Goal: Task Accomplishment & Management: Use online tool/utility

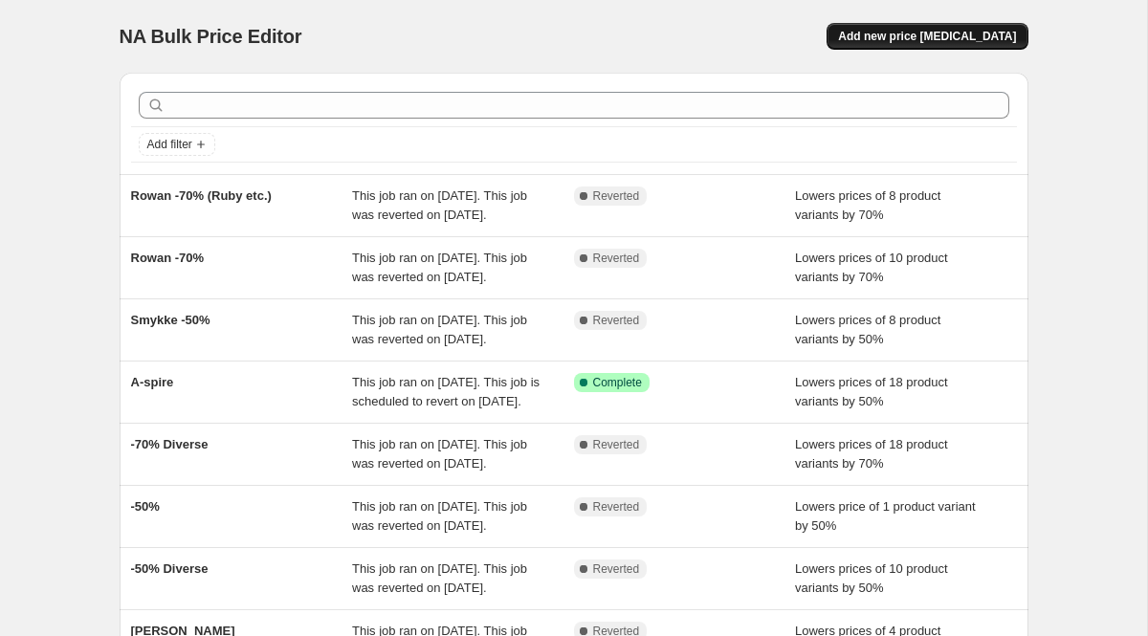
click at [964, 32] on span "Add new price [MEDICAL_DATA]" at bounding box center [927, 36] width 178 height 15
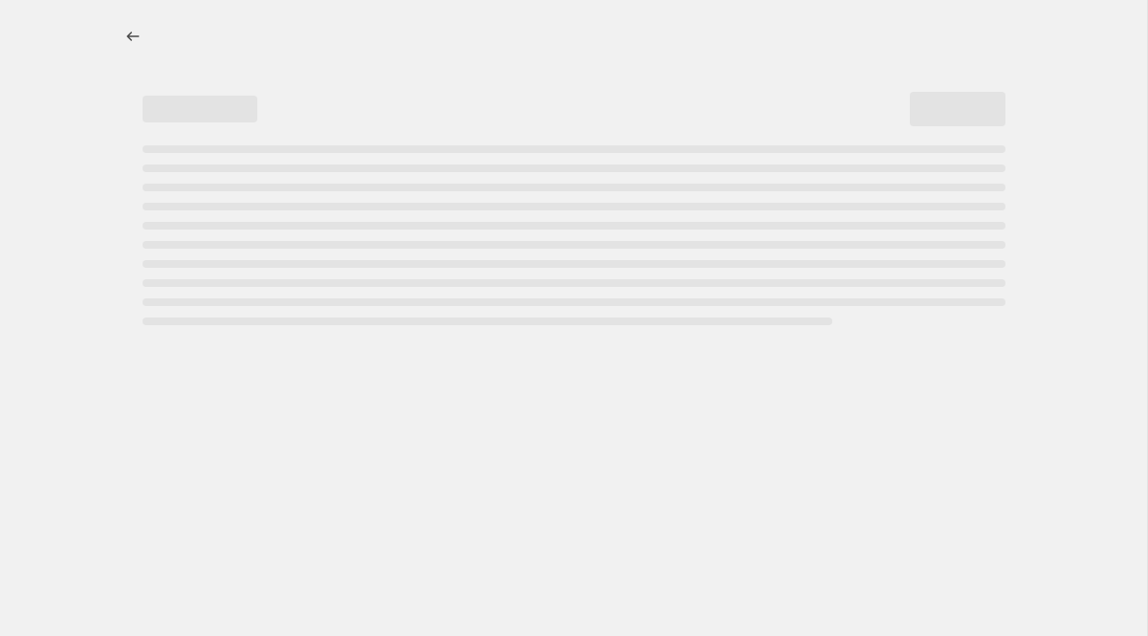
select select "percentage"
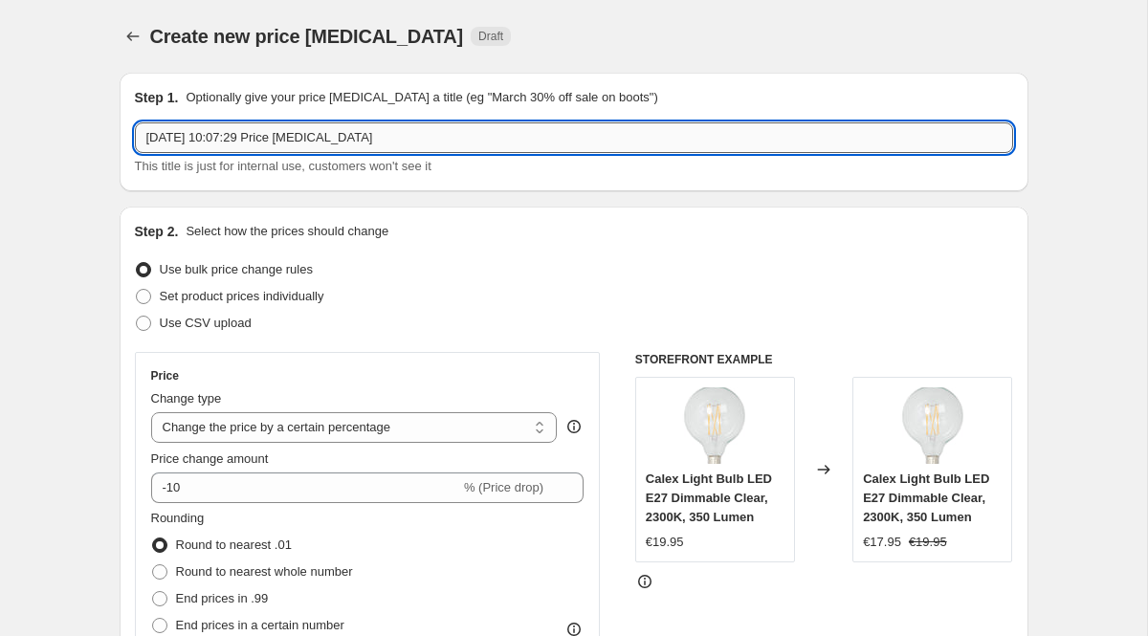
click at [423, 139] on input "[DATE] 10:07:29 Price [MEDICAL_DATA]" at bounding box center [574, 137] width 878 height 31
type input "[PERSON_NAME]"
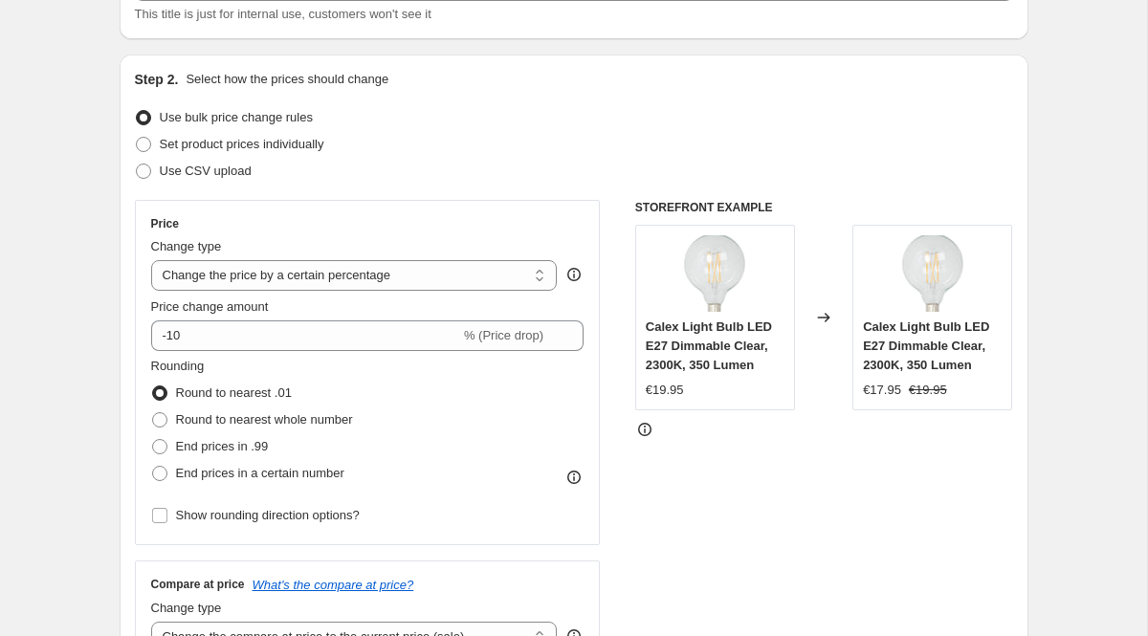
scroll to position [208, 0]
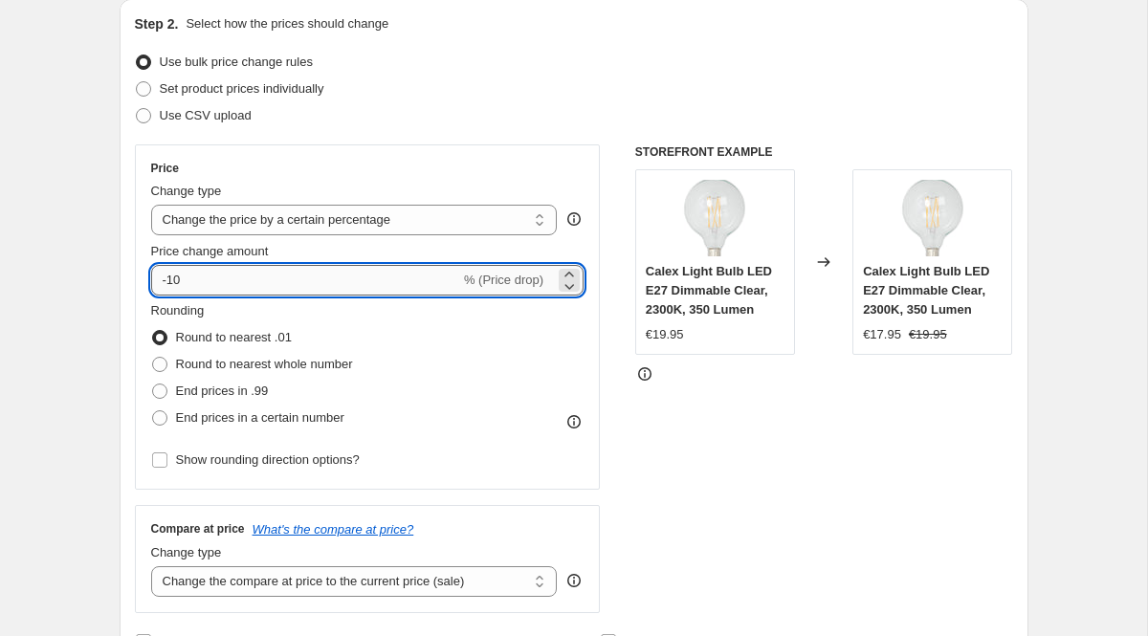
click at [269, 283] on input "-10" at bounding box center [305, 280] width 309 height 31
type input "-1"
type input "70"
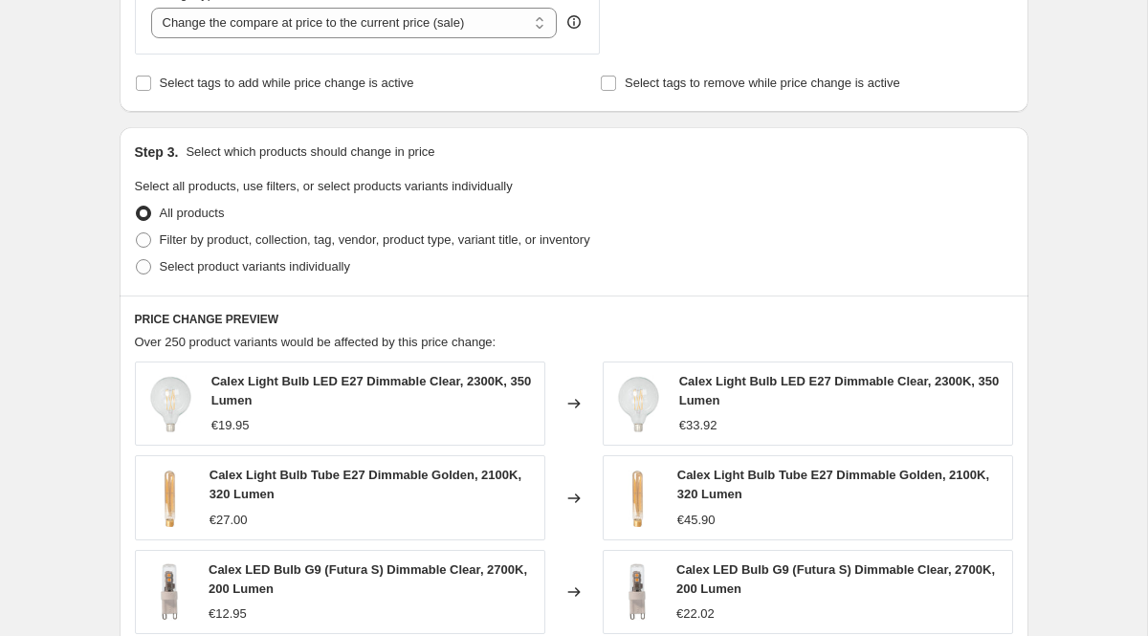
scroll to position [769, 0]
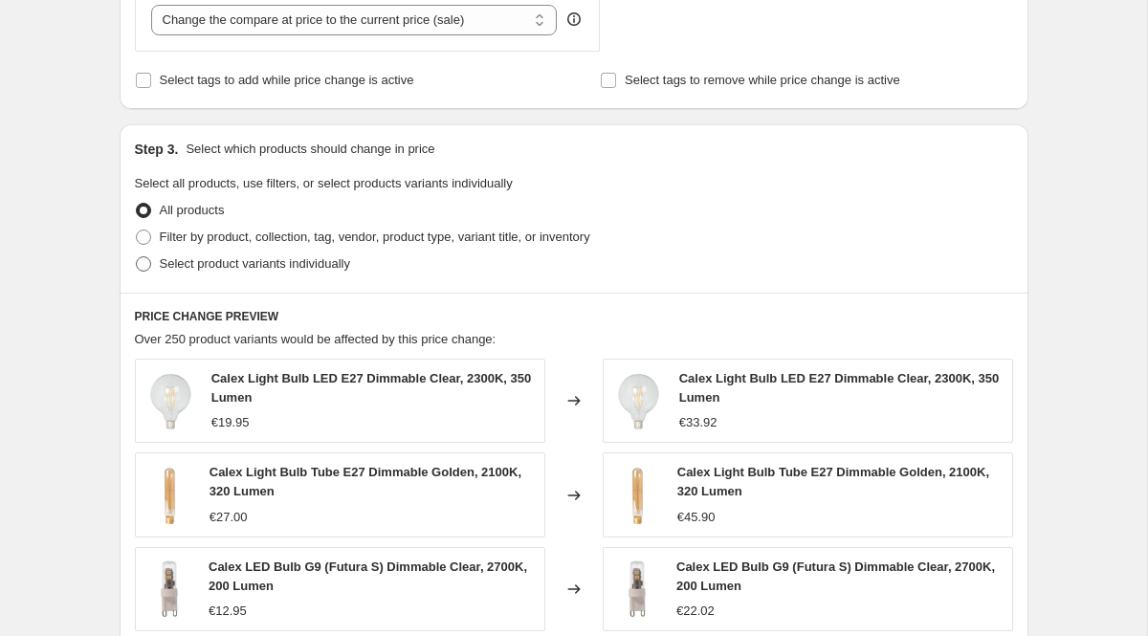
click at [263, 264] on span "Select product variants individually" at bounding box center [255, 263] width 190 height 14
click at [137, 257] on input "Select product variants individually" at bounding box center [136, 256] width 1 height 1
radio input "true"
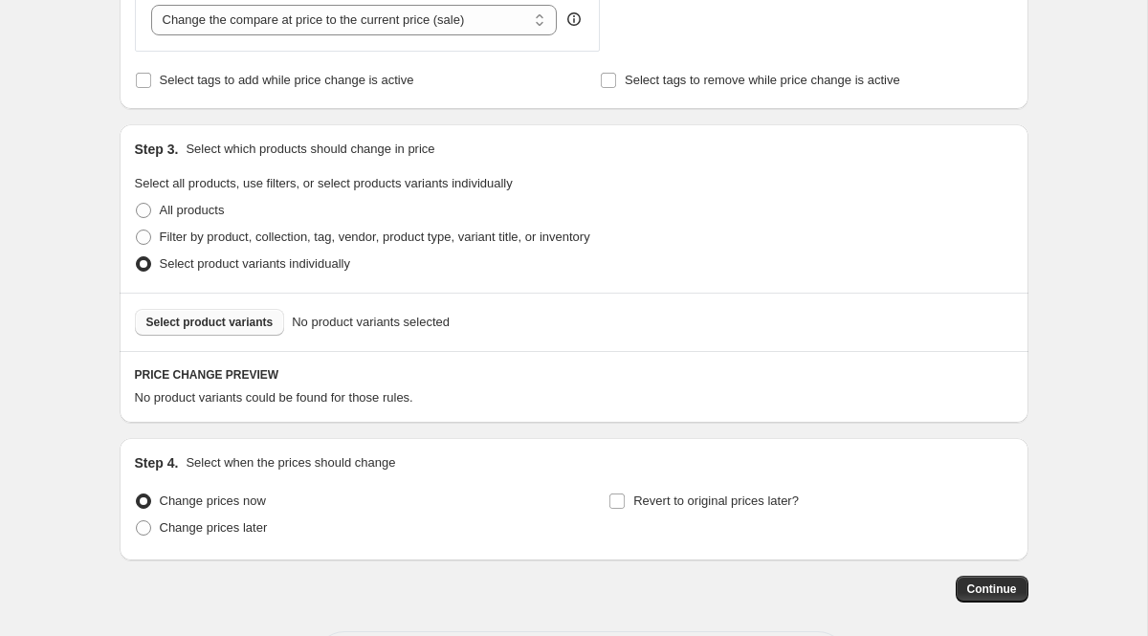
click at [240, 325] on span "Select product variants" at bounding box center [209, 322] width 127 height 15
click at [240, 326] on span "Select product variants" at bounding box center [209, 322] width 127 height 15
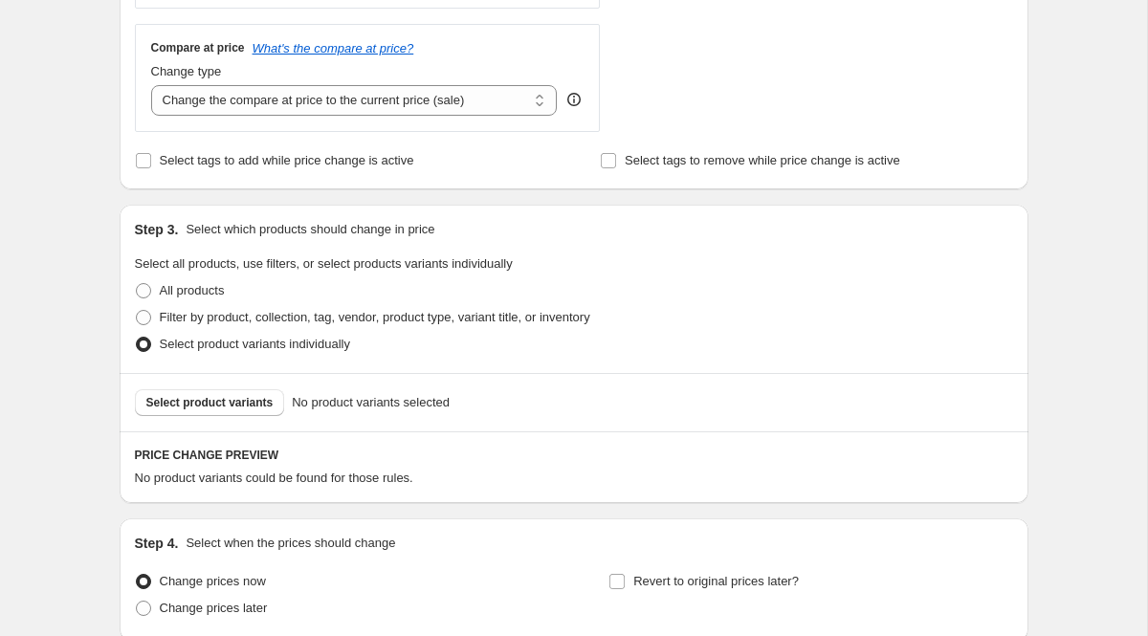
scroll to position [662, 0]
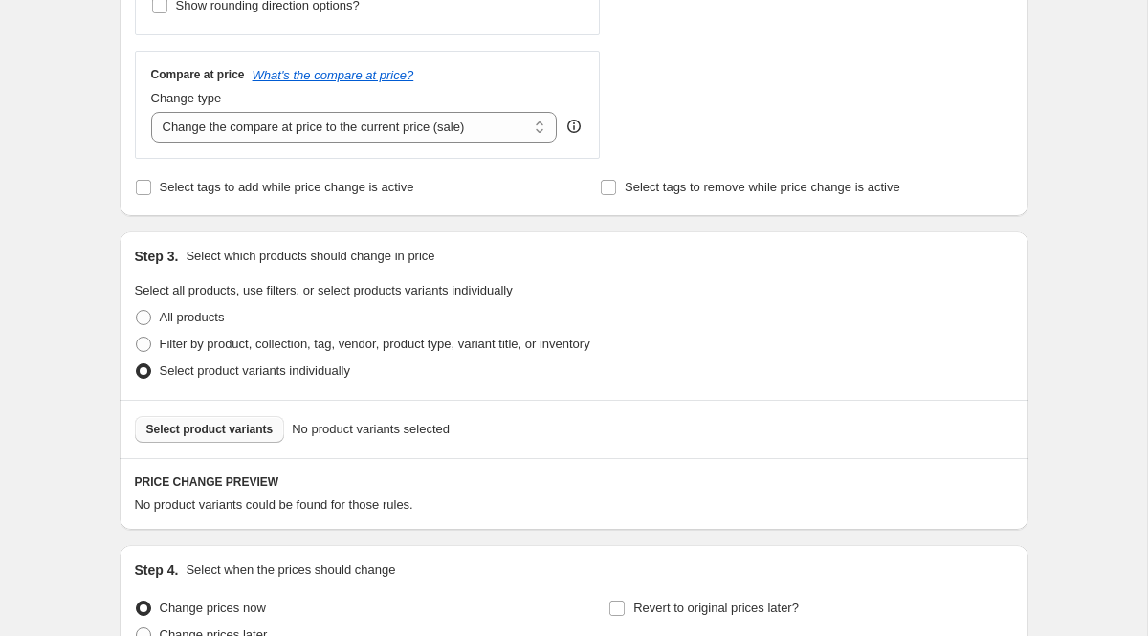
click at [209, 428] on span "Select product variants" at bounding box center [209, 429] width 127 height 15
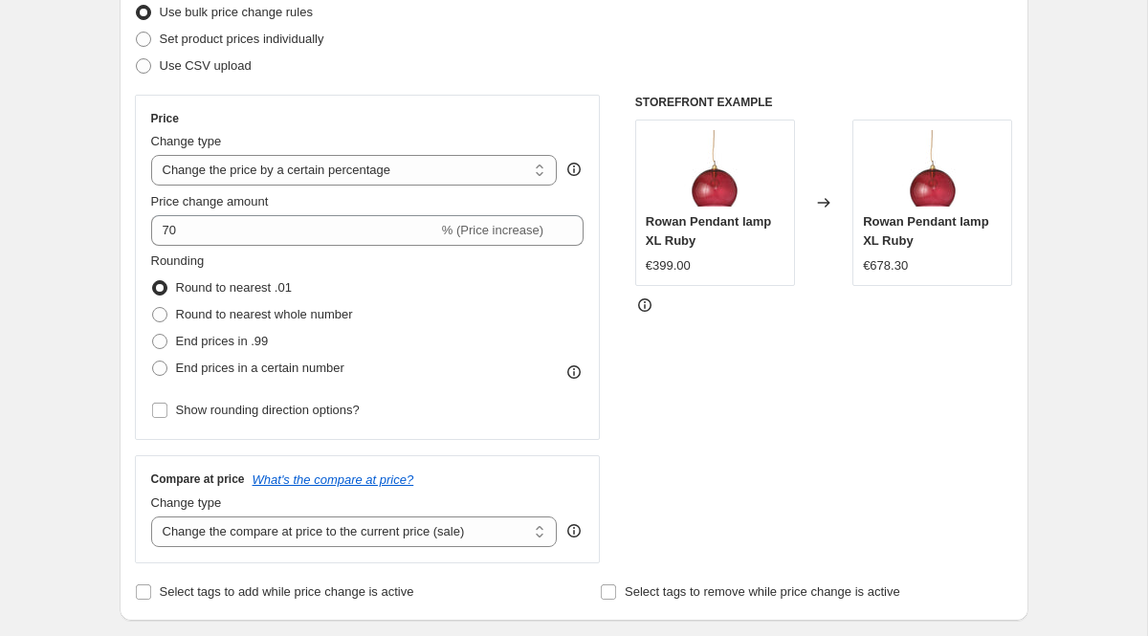
scroll to position [230, 0]
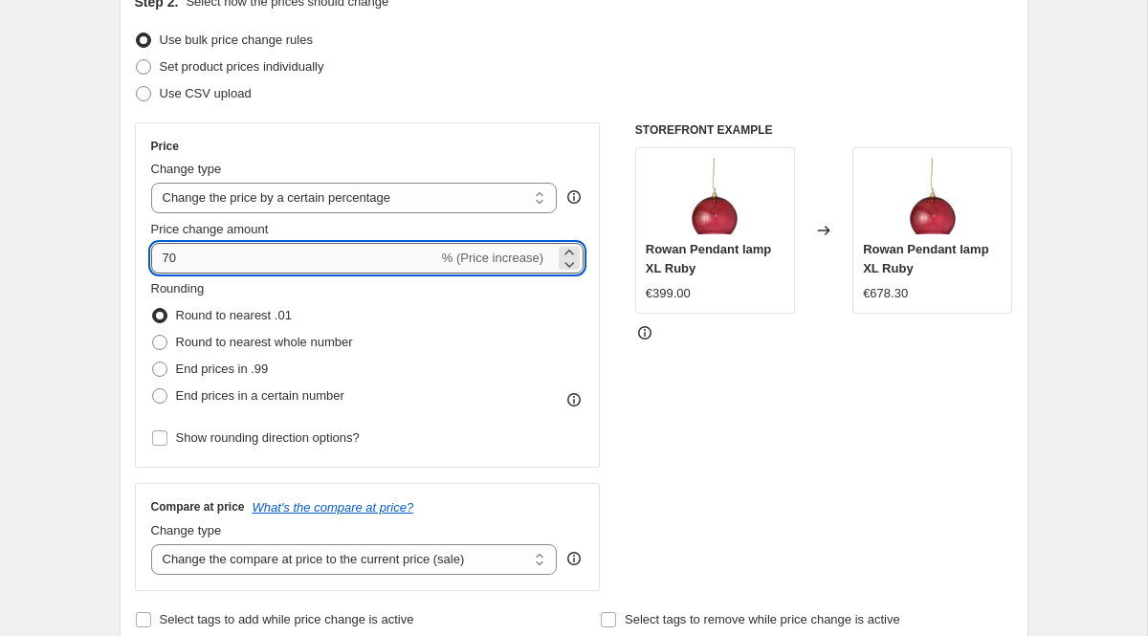
click at [164, 258] on input "70" at bounding box center [294, 258] width 287 height 31
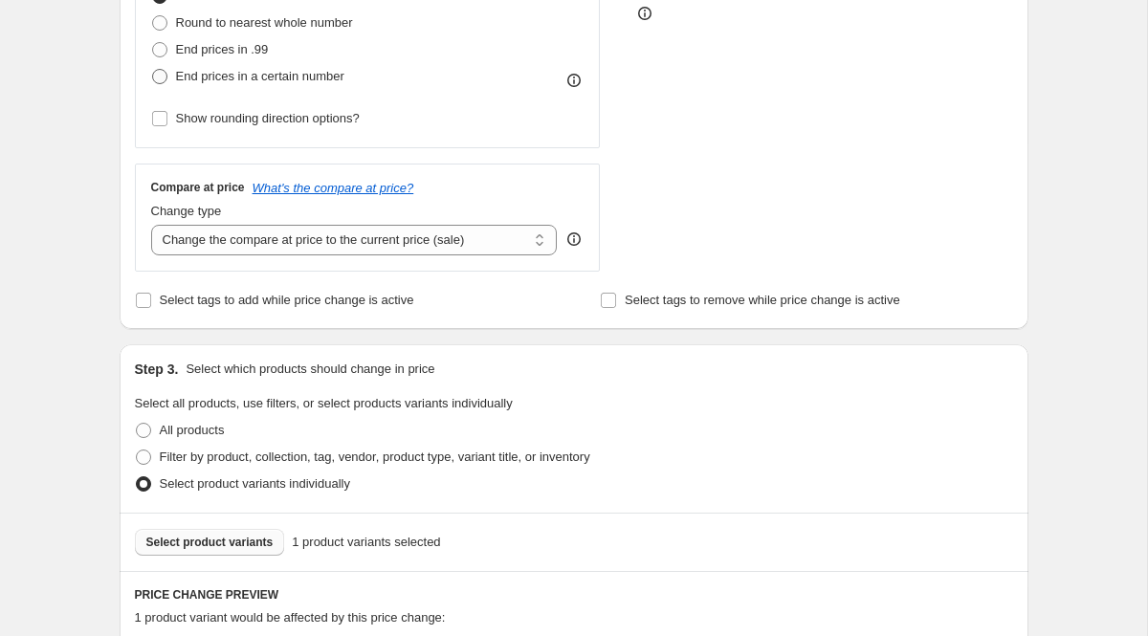
type input "-70"
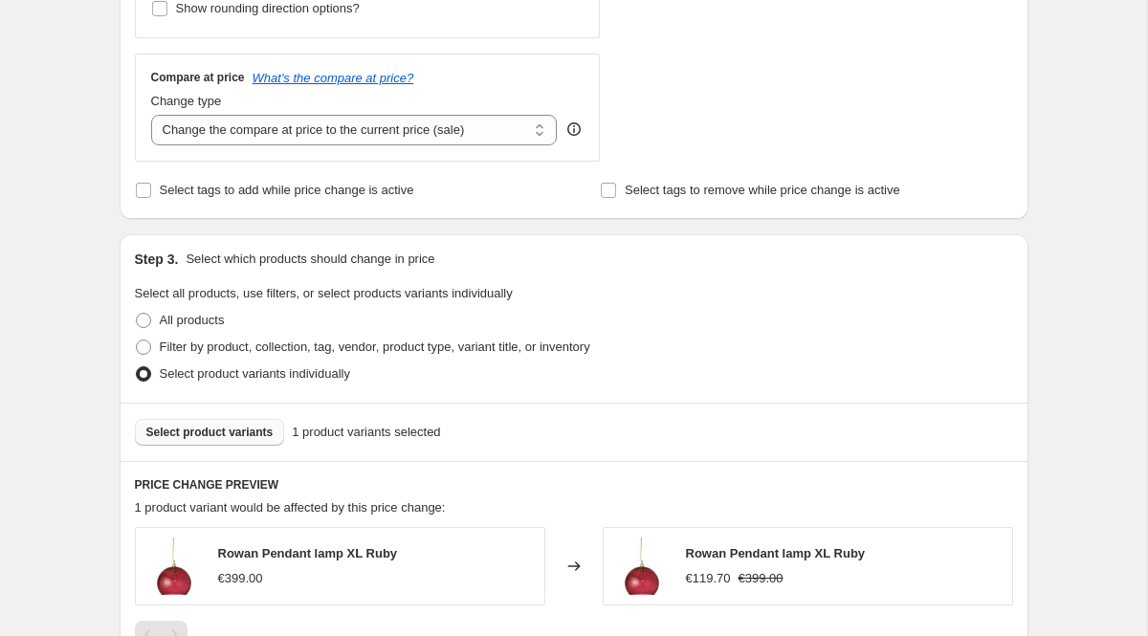
scroll to position [663, 0]
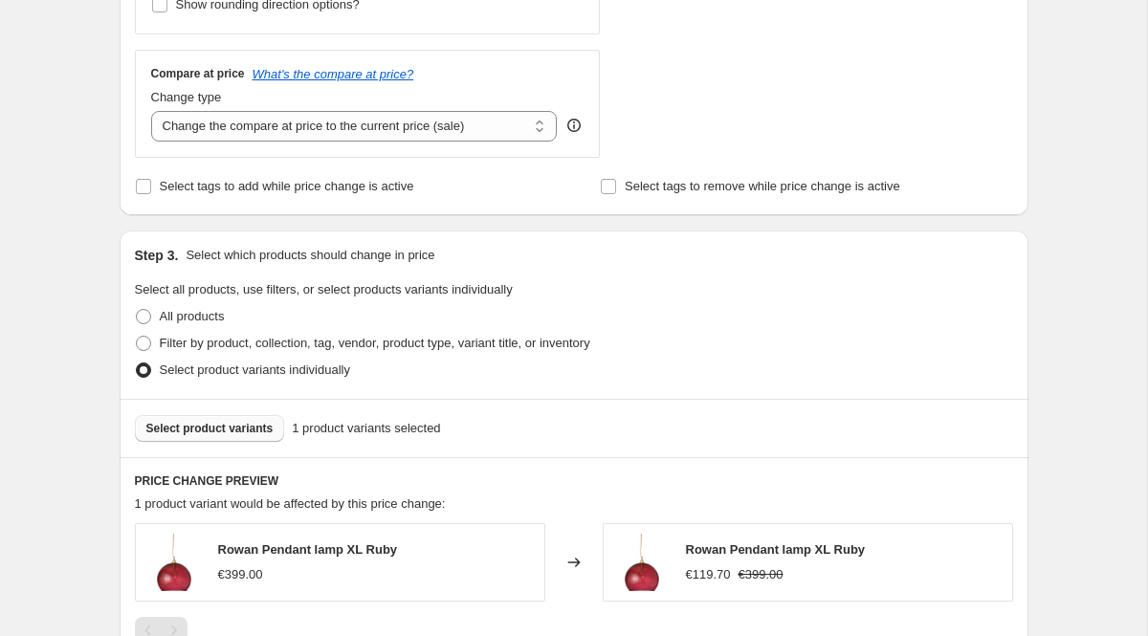
click at [253, 427] on span "Select product variants" at bounding box center [209, 428] width 127 height 15
click at [241, 427] on span "Select product variants" at bounding box center [209, 428] width 127 height 15
click at [251, 430] on span "Select product variants" at bounding box center [209, 428] width 127 height 15
click at [238, 435] on span "Select product variants" at bounding box center [209, 428] width 127 height 15
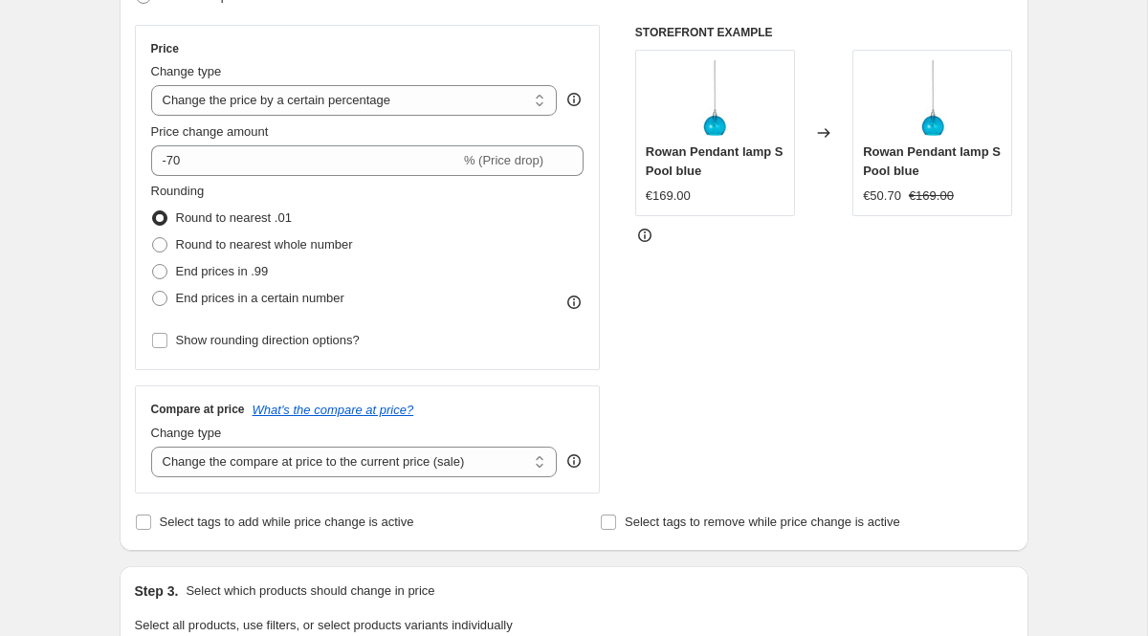
scroll to position [0, 0]
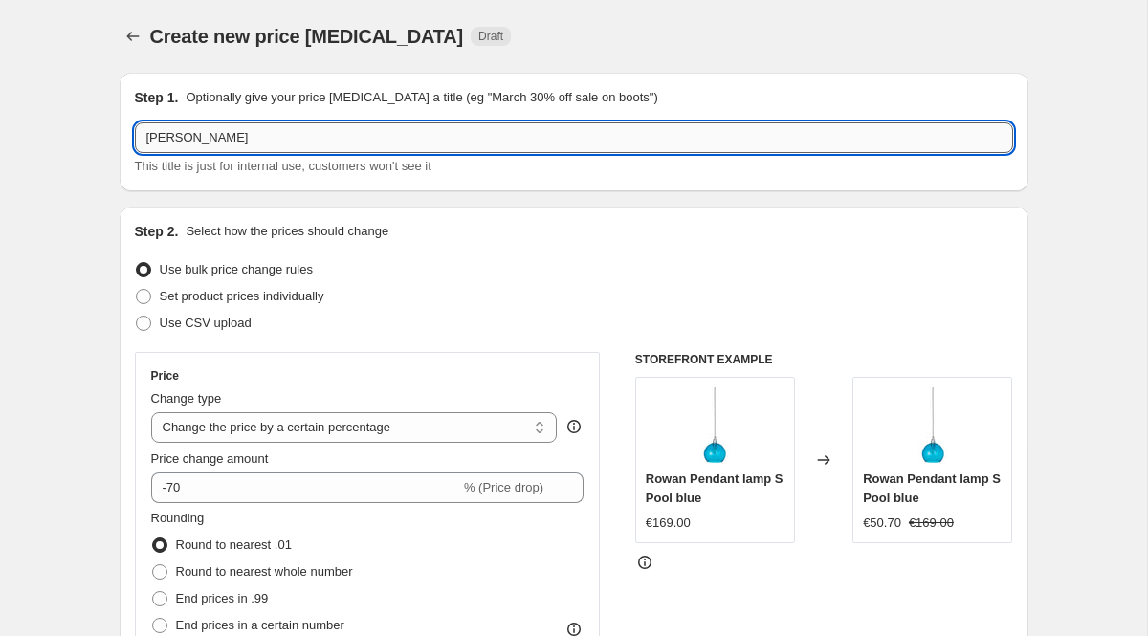
click at [250, 141] on input "[PERSON_NAME]" at bounding box center [574, 137] width 878 height 31
type input "ANGRY / POOL / [PERSON_NAME] / HORIZON"
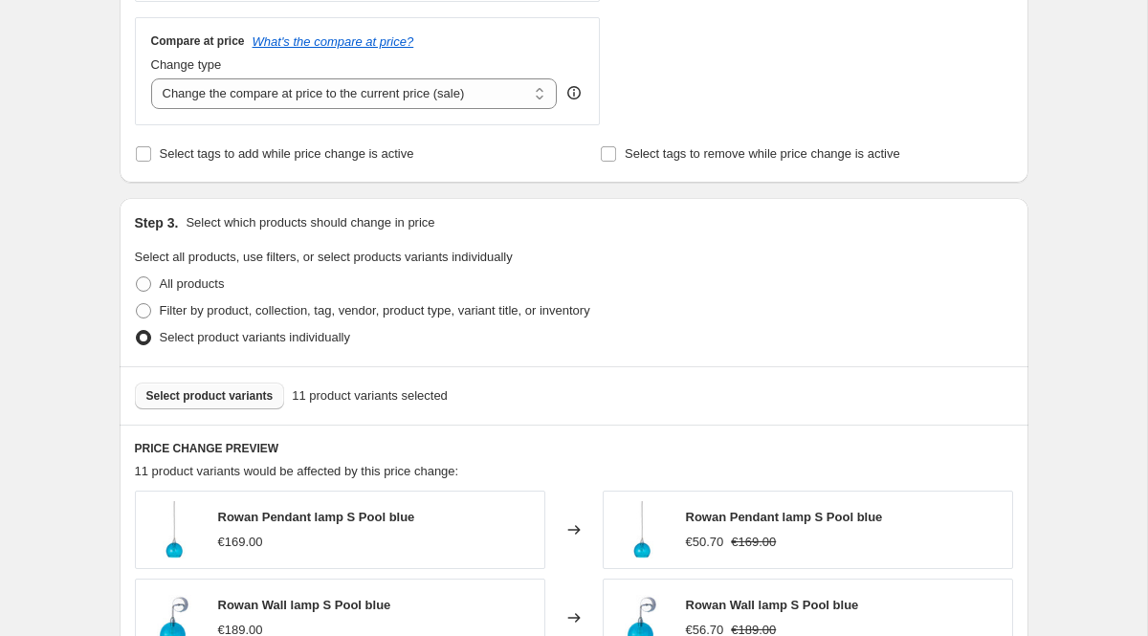
scroll to position [764, 0]
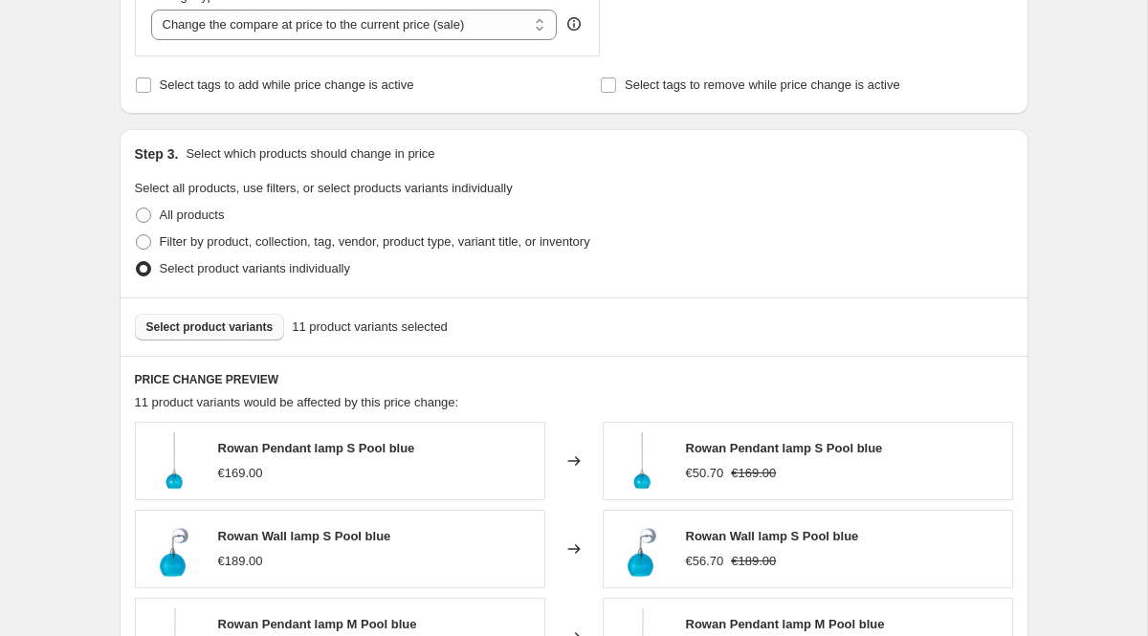
click at [256, 329] on span "Select product variants" at bounding box center [209, 326] width 127 height 15
click at [233, 327] on span "Select product variants" at bounding box center [209, 326] width 127 height 15
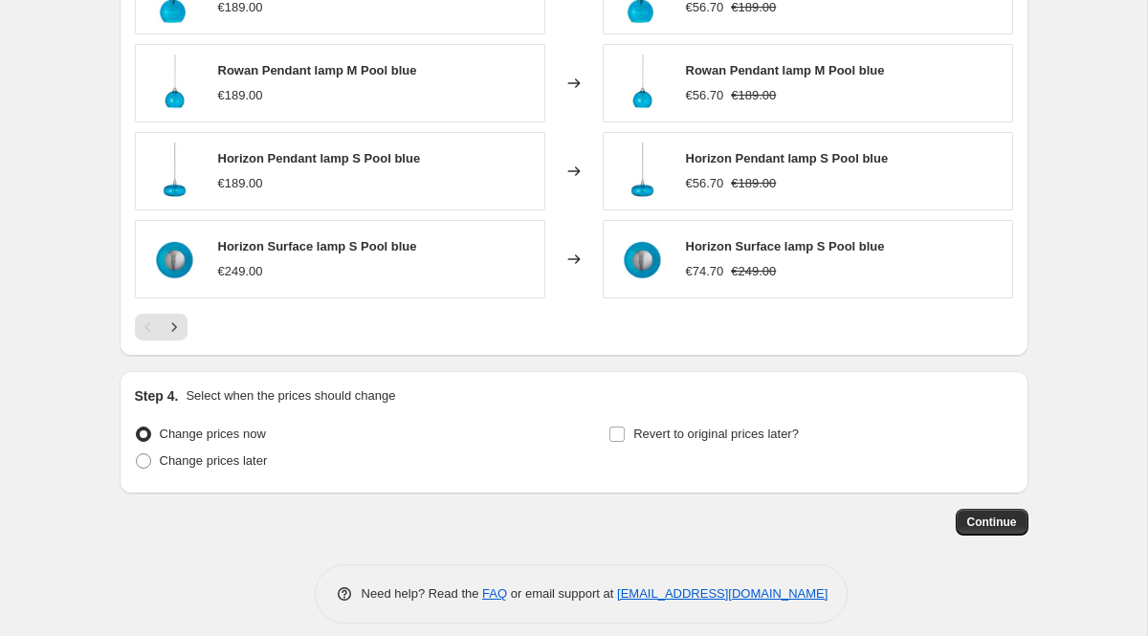
scroll to position [1334, 0]
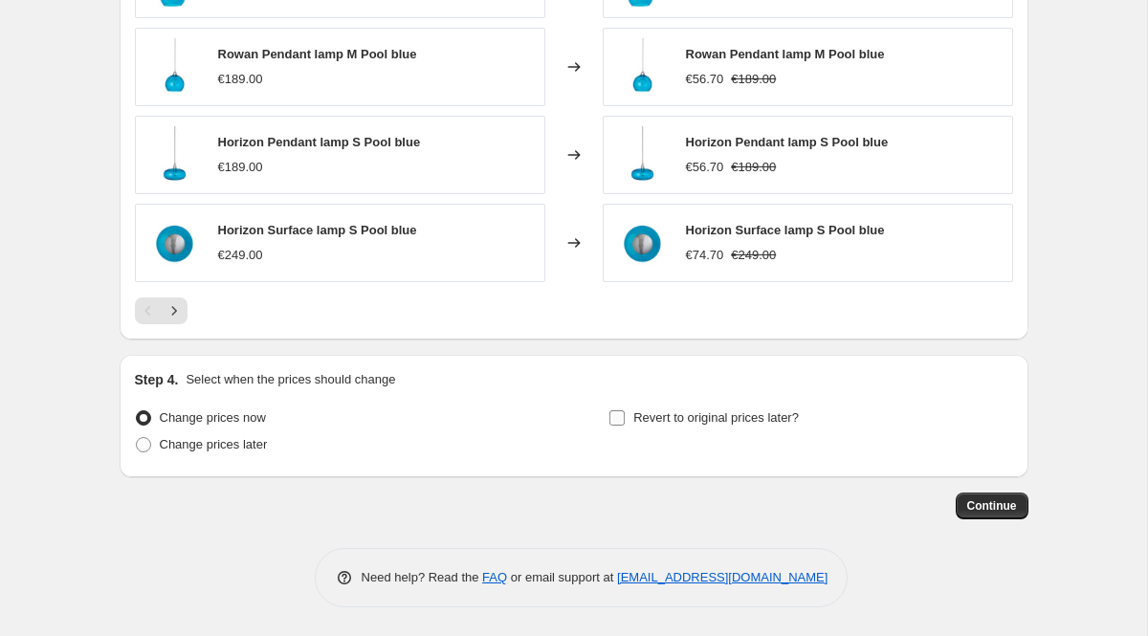
click at [638, 411] on span "Revert to original prices later?" at bounding box center [715, 417] width 165 height 14
click at [625, 411] on input "Revert to original prices later?" at bounding box center [616, 417] width 15 height 15
checkbox input "true"
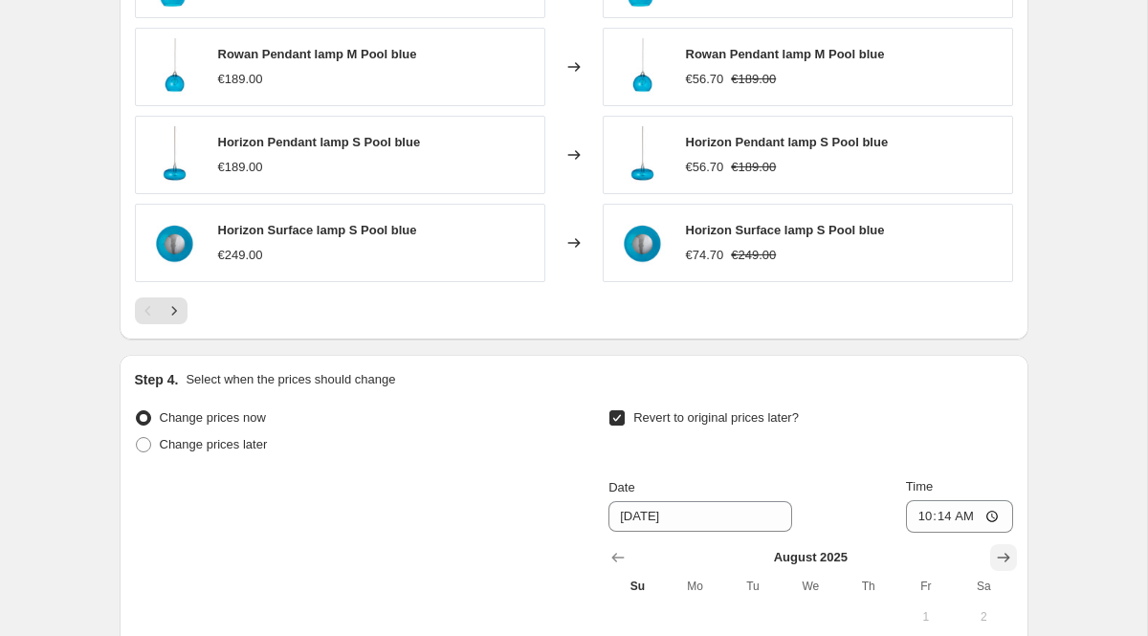
click at [1012, 556] on icon "Show next month, September 2025" at bounding box center [1003, 557] width 19 height 19
click at [1012, 556] on icon "Show next month, November 2025" at bounding box center [1003, 557] width 19 height 19
click at [1012, 556] on icon "Show next month, December 2025" at bounding box center [1003, 557] width 19 height 19
click at [1012, 556] on icon "Show next month, January 2026" at bounding box center [1003, 557] width 19 height 19
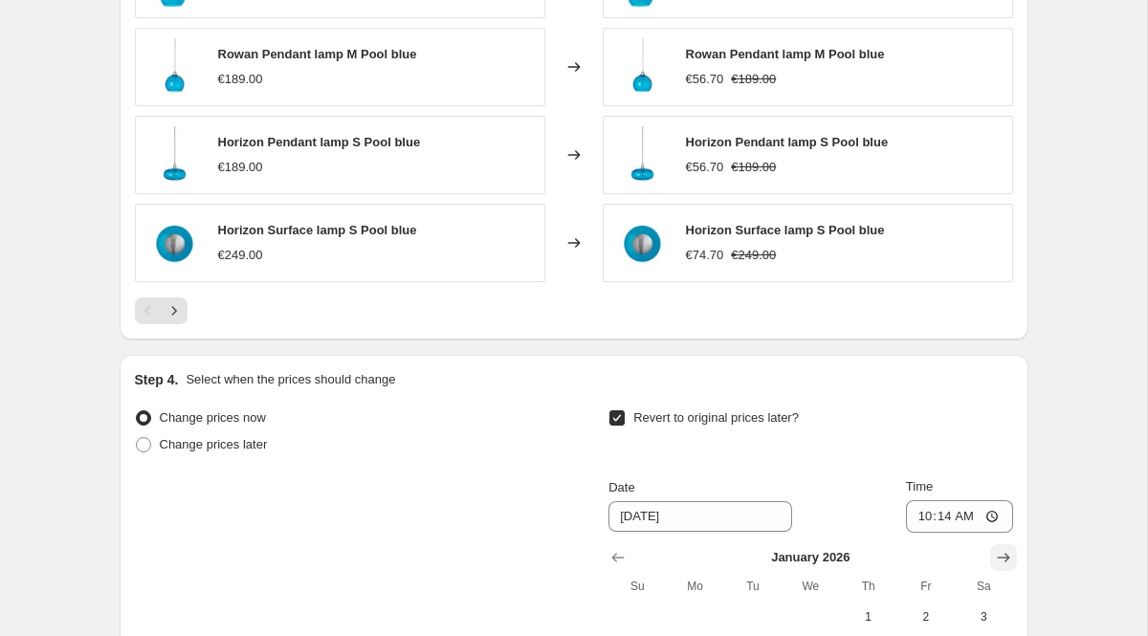
click at [1012, 556] on icon "Show next month, February 2026" at bounding box center [1003, 557] width 19 height 19
click at [625, 557] on icon "Show previous month, January 2026" at bounding box center [617, 557] width 19 height 19
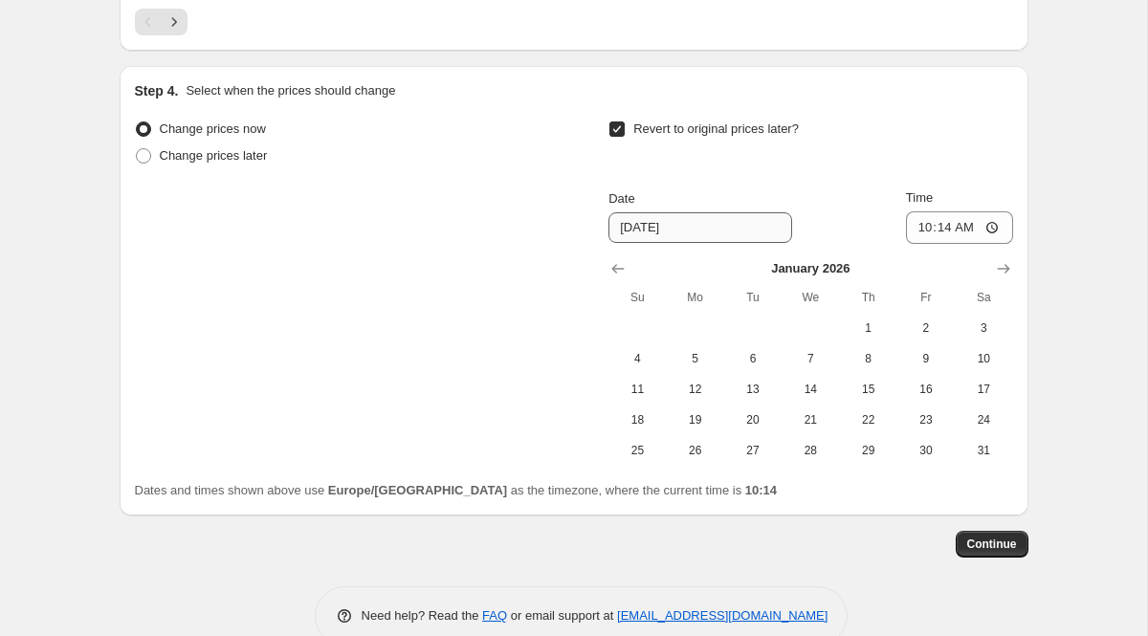
scroll to position [1626, 0]
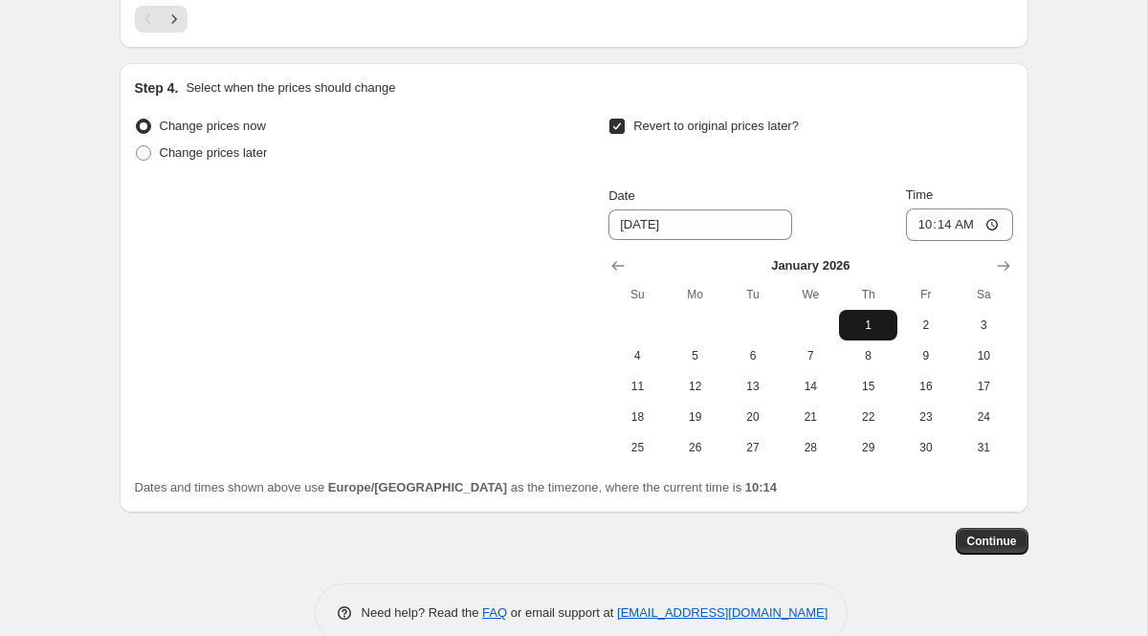
click at [867, 321] on span "1" at bounding box center [867, 325] width 42 height 15
type input "[DATE]"
click at [999, 536] on span "Continue" at bounding box center [992, 541] width 50 height 15
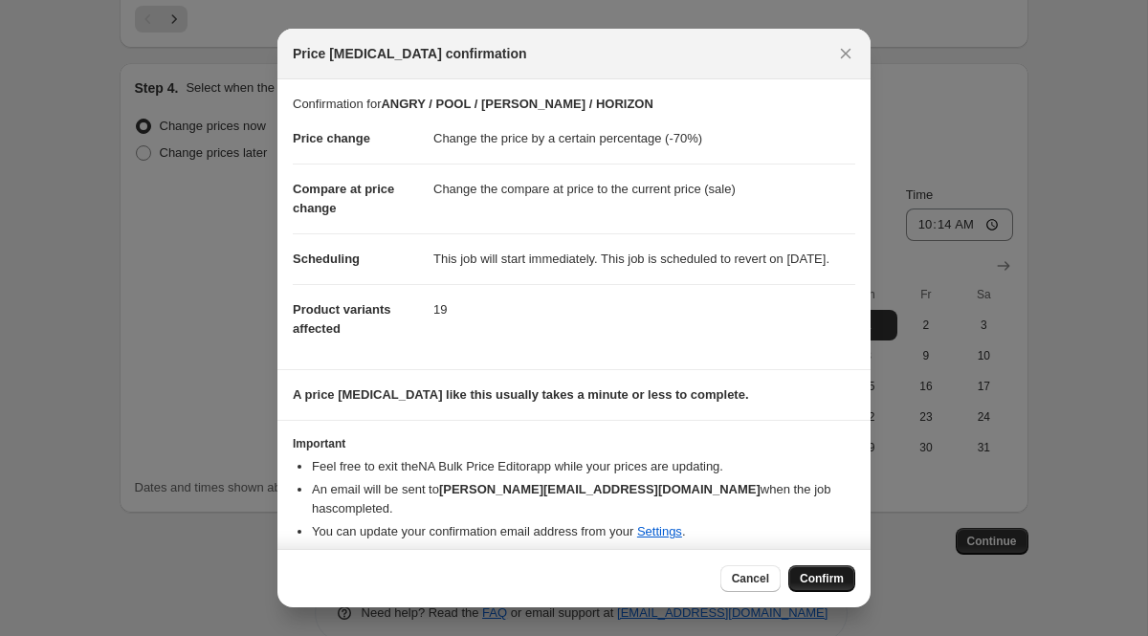
click at [808, 569] on button "Confirm" at bounding box center [821, 578] width 67 height 27
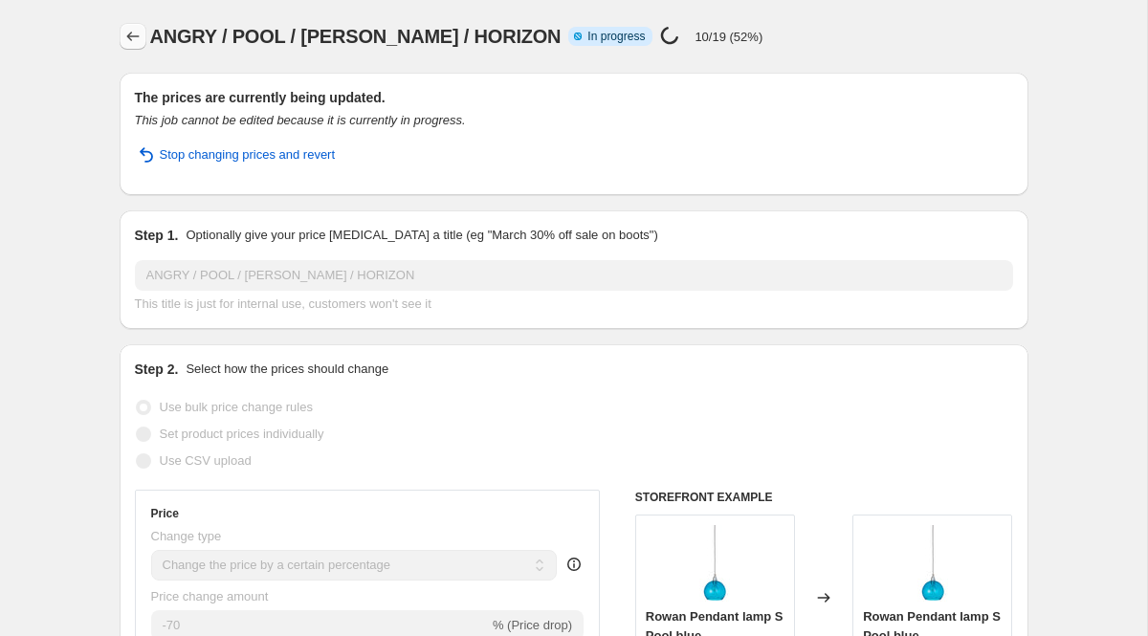
click at [138, 33] on icon "Price change jobs" at bounding box center [132, 36] width 19 height 19
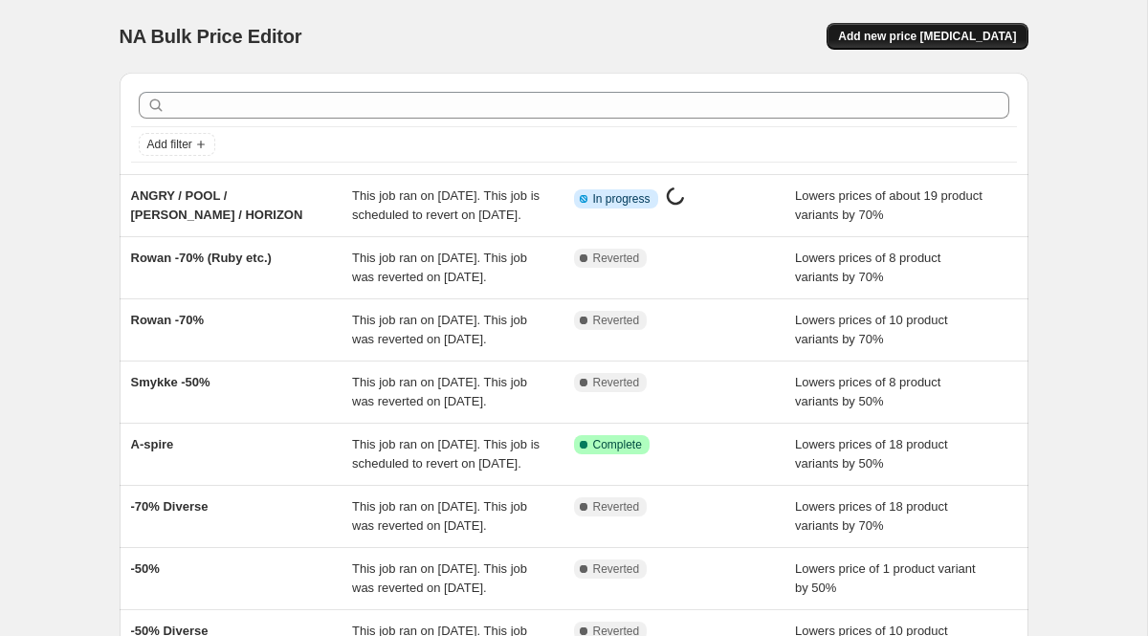
click at [936, 34] on span "Add new price [MEDICAL_DATA]" at bounding box center [927, 36] width 178 height 15
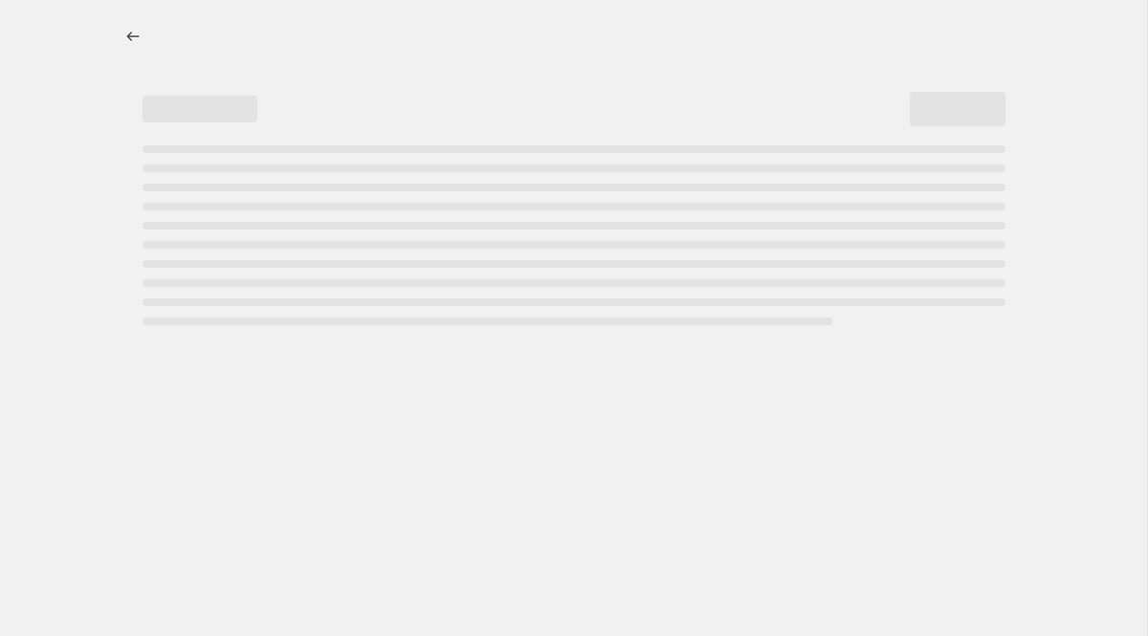
select select "percentage"
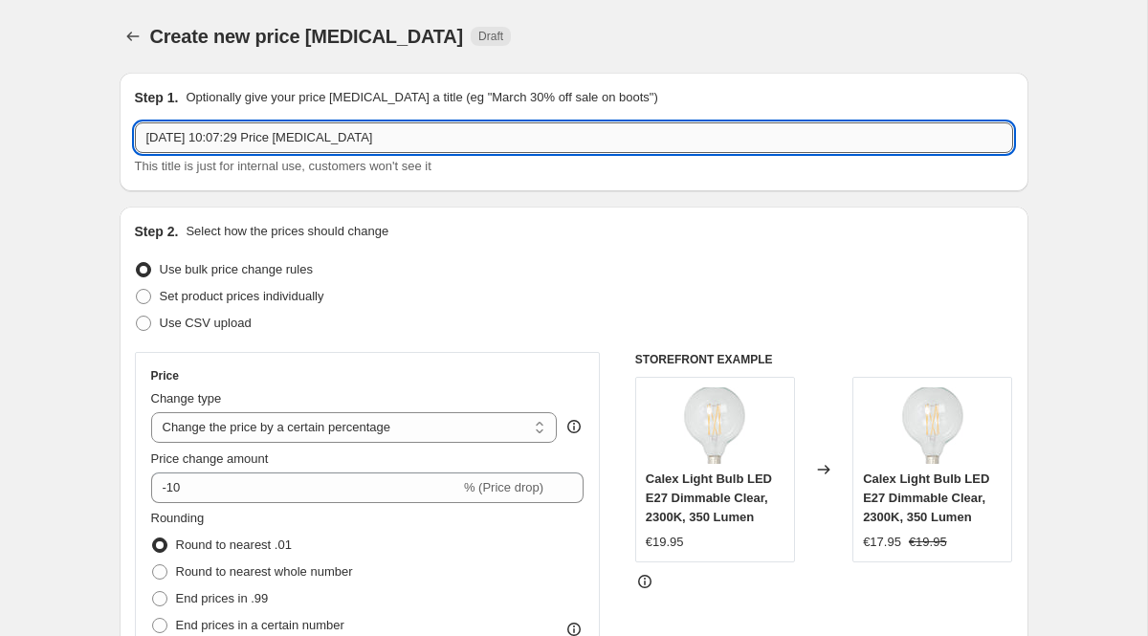
click at [225, 135] on input "[DATE] 10:07:29 Price [MEDICAL_DATA]" at bounding box center [574, 137] width 878 height 31
select select "percentage"
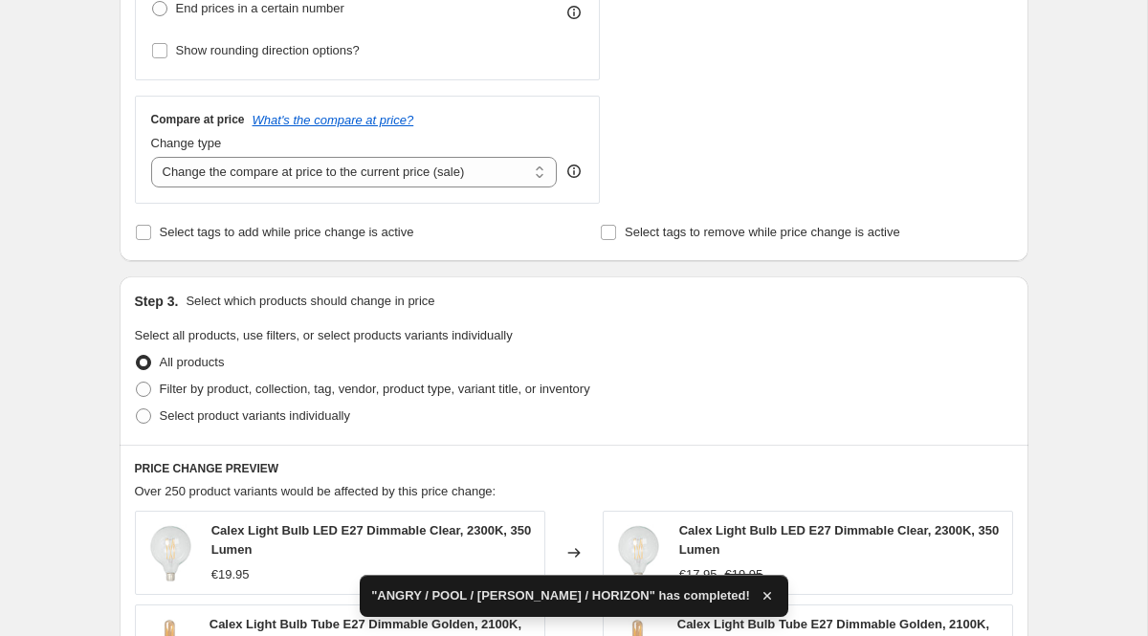
click at [225, 135] on div "Change type" at bounding box center [354, 143] width 406 height 19
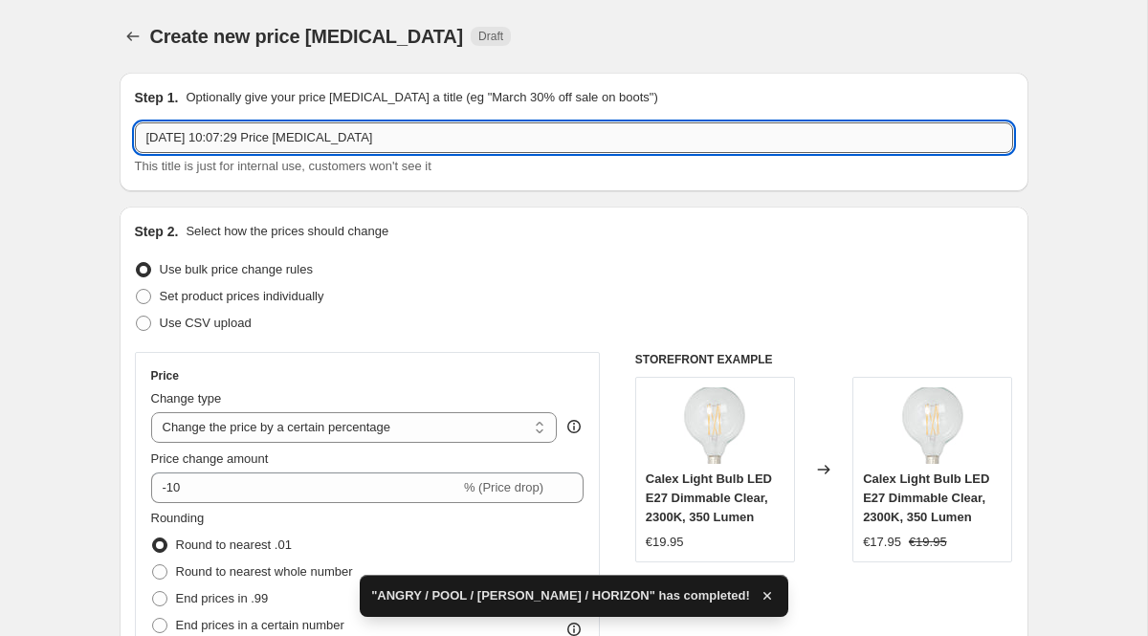
click at [221, 122] on input "[DATE] 10:07:29 Price [MEDICAL_DATA]" at bounding box center [574, 137] width 878 height 31
click at [256, 155] on div "[DATE] 10:07:29 Price [MEDICAL_DATA] This title is just for internal use, custo…" at bounding box center [574, 149] width 878 height 54
click at [259, 147] on input "[DATE] 10:07:29 Price [MEDICAL_DATA]" at bounding box center [574, 137] width 878 height 31
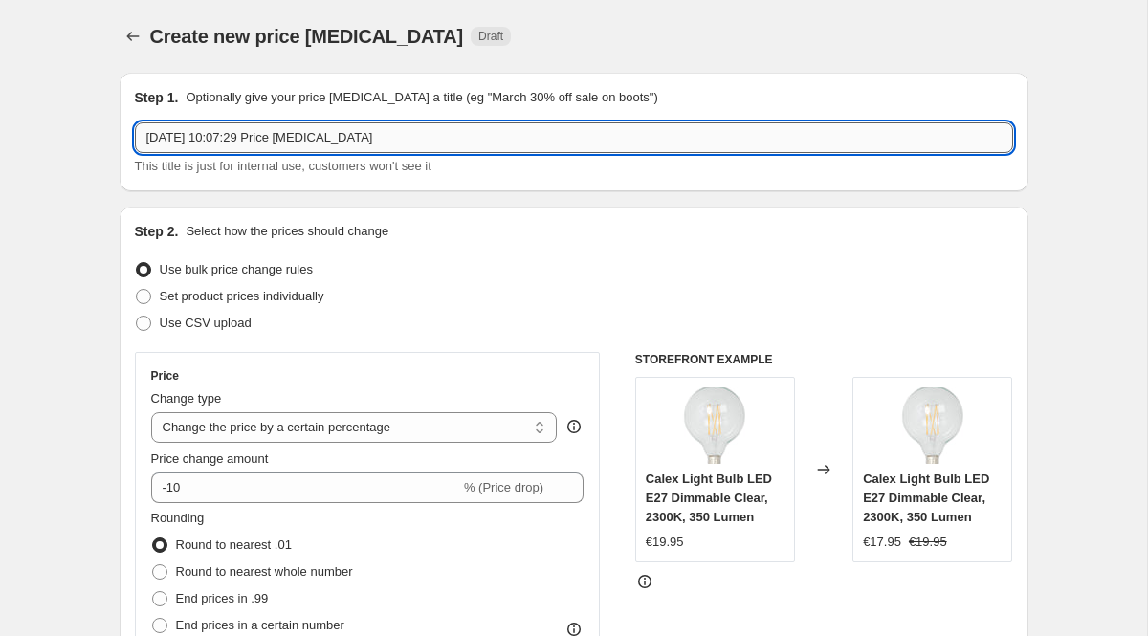
click at [259, 147] on input "[DATE] 10:07:29 Price [MEDICAL_DATA]" at bounding box center [574, 137] width 878 height 31
type input "-50% REST"
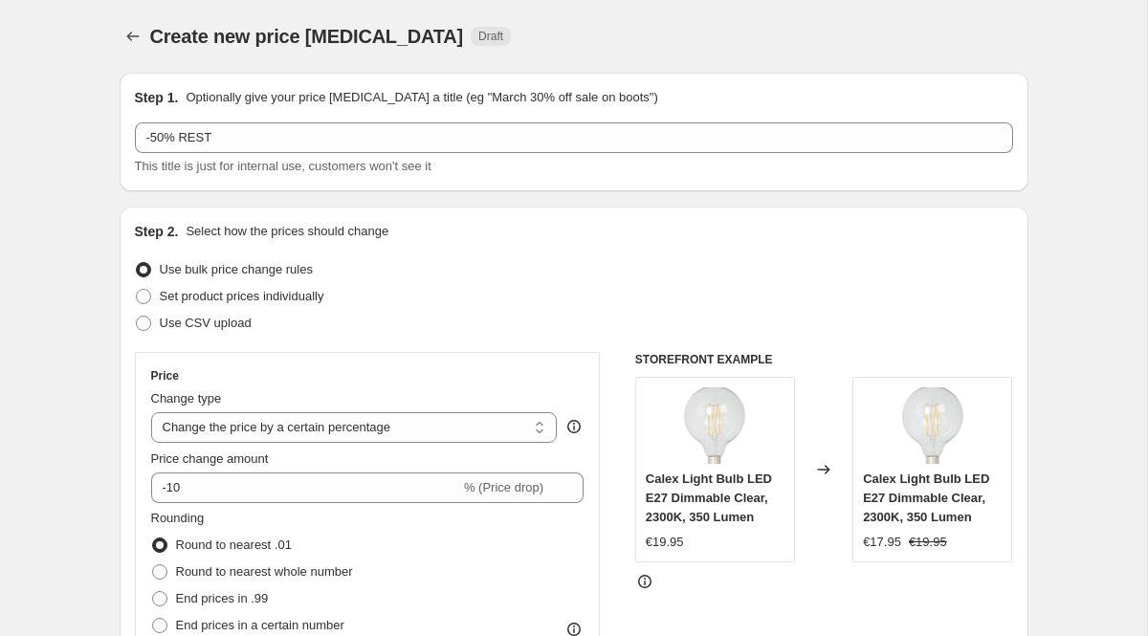
scroll to position [362, 0]
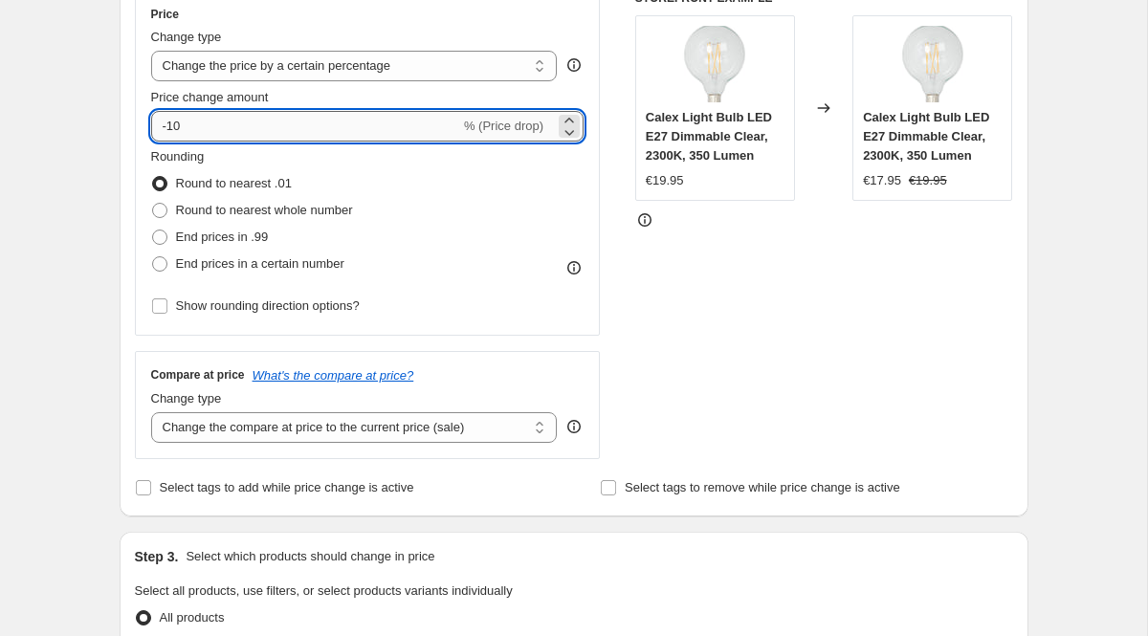
click at [216, 120] on input "-10" at bounding box center [305, 126] width 309 height 31
type input "-1"
type input "-50"
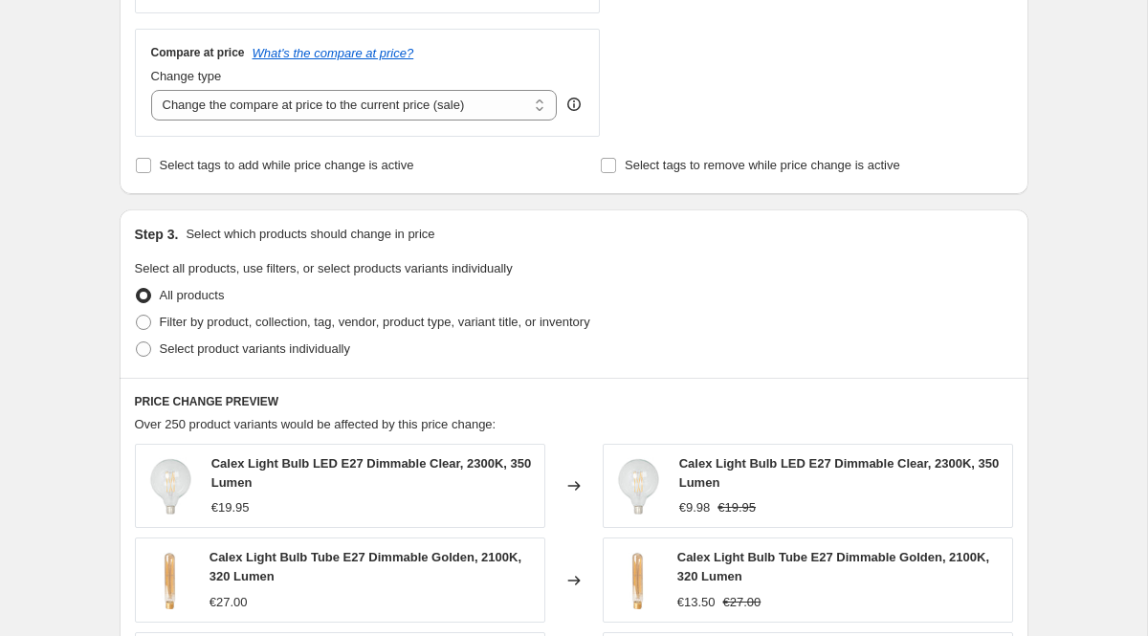
scroll to position [685, 0]
click at [290, 345] on span "Select product variants individually" at bounding box center [255, 347] width 190 height 14
click at [137, 341] on input "Select product variants individually" at bounding box center [136, 340] width 1 height 1
radio input "true"
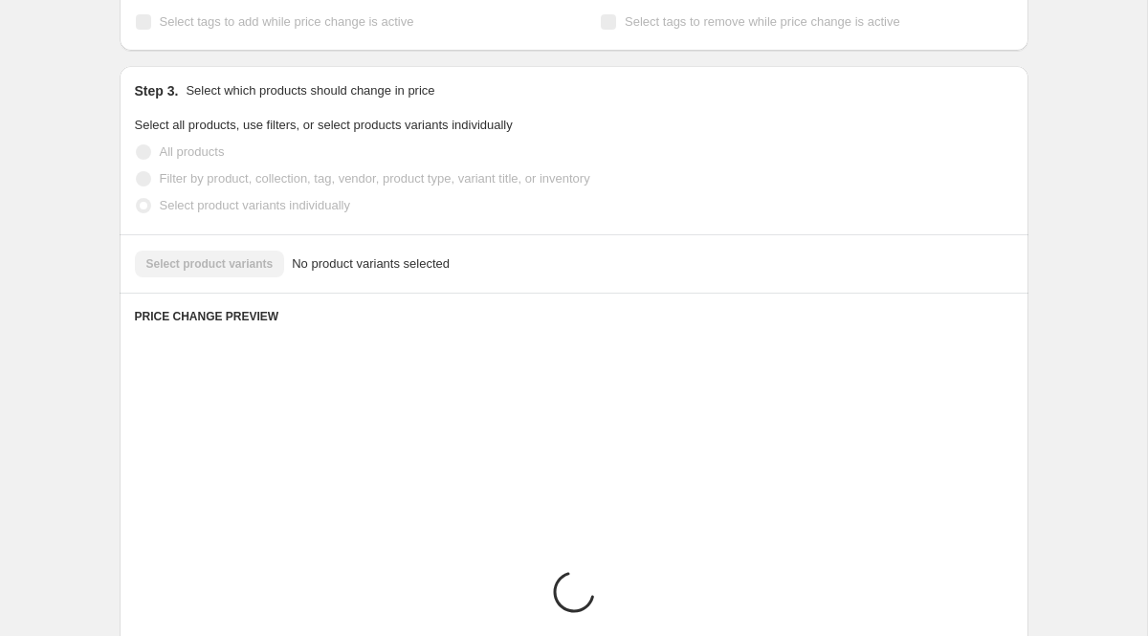
scroll to position [842, 0]
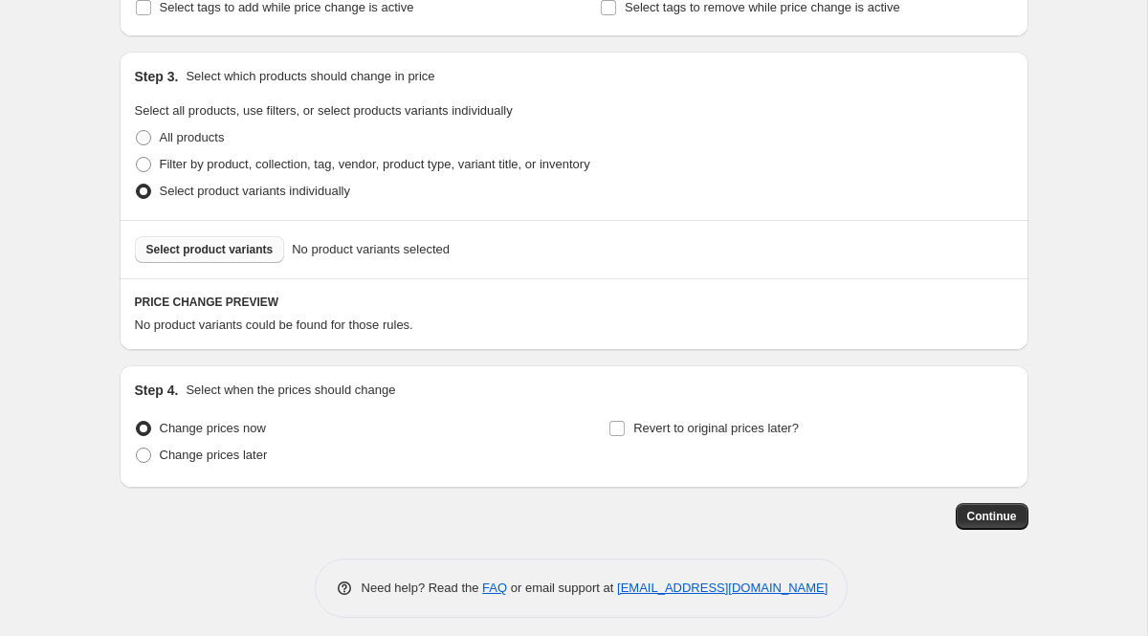
click at [254, 250] on span "Select product variants" at bounding box center [209, 249] width 127 height 15
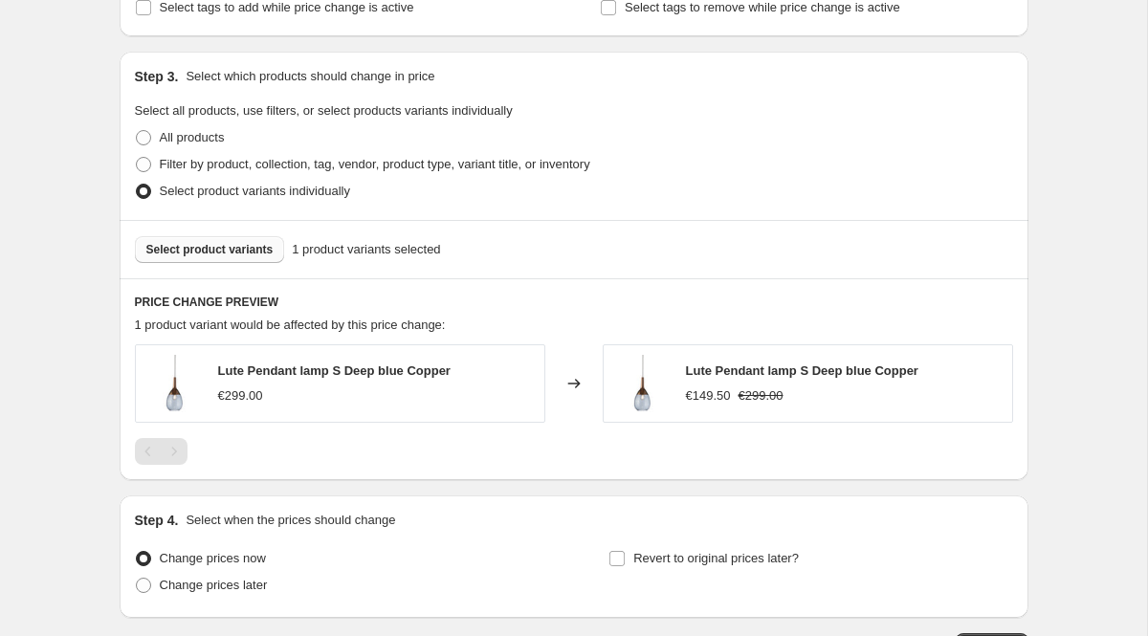
click at [253, 249] on span "Select product variants" at bounding box center [209, 249] width 127 height 15
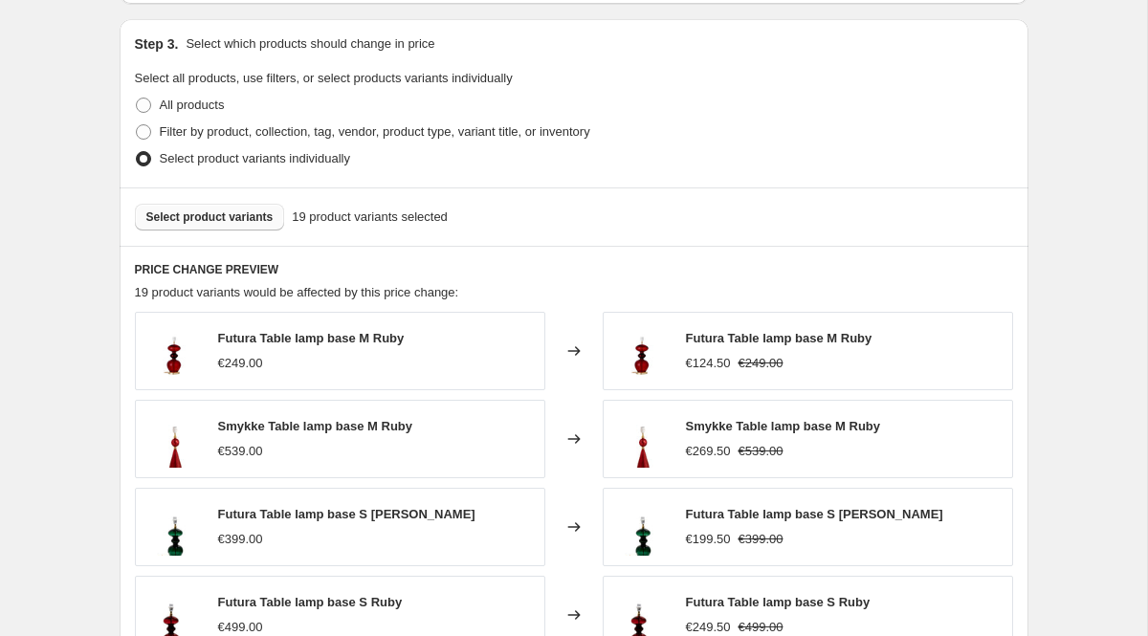
scroll to position [1334, 0]
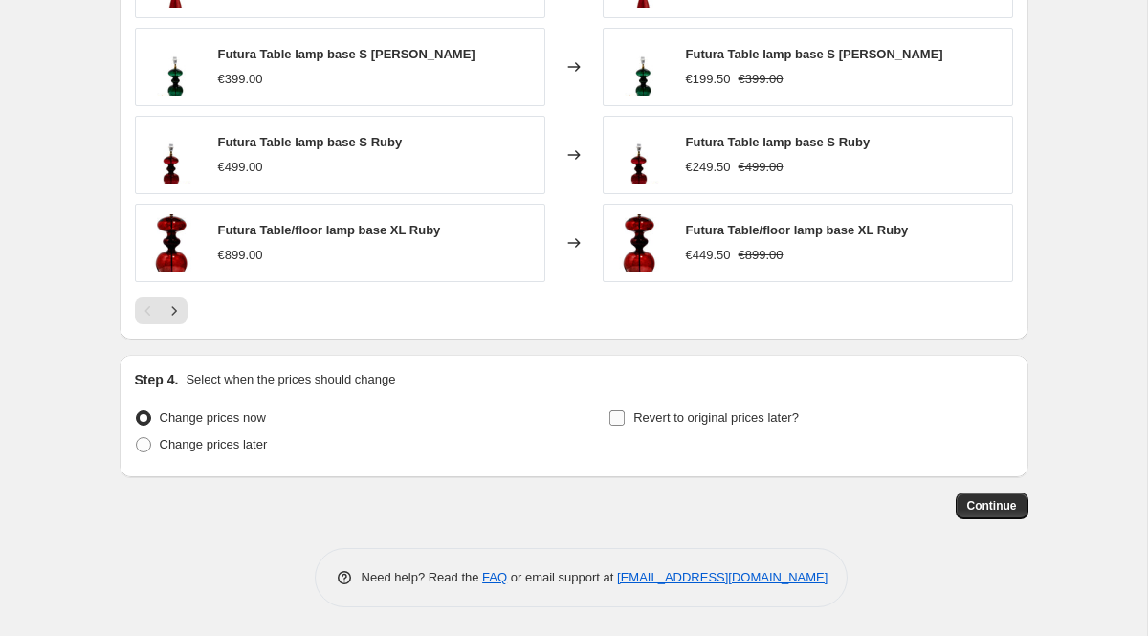
click at [662, 419] on span "Revert to original prices later?" at bounding box center [715, 417] width 165 height 14
click at [625, 419] on input "Revert to original prices later?" at bounding box center [616, 417] width 15 height 15
checkbox input "true"
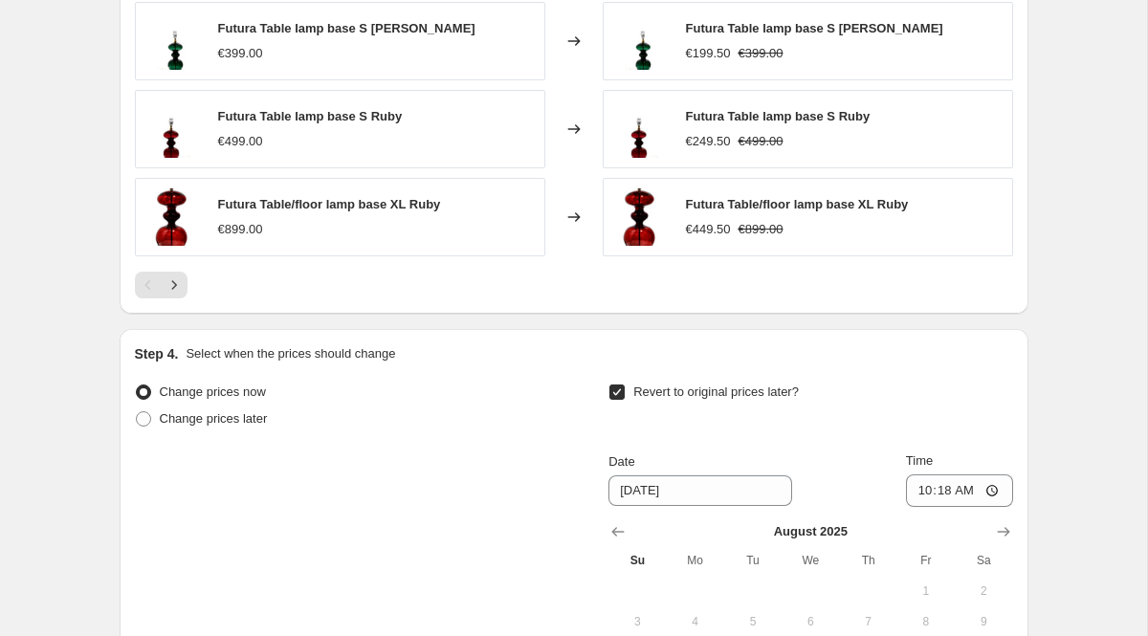
scroll to position [1692, 0]
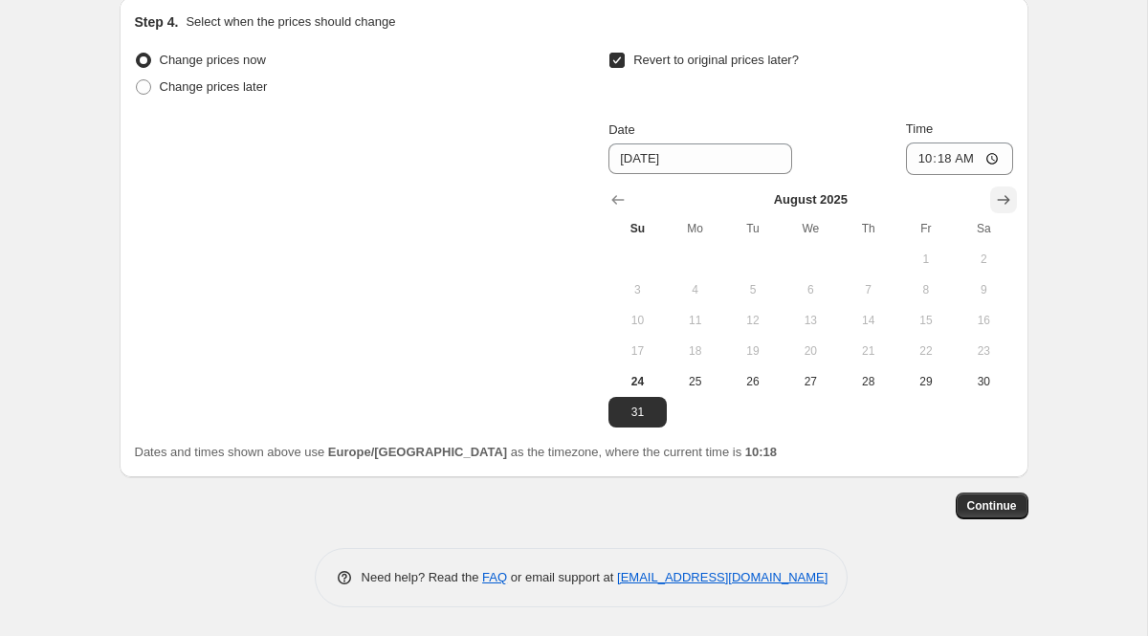
click at [998, 205] on icon "Show next month, September 2025" at bounding box center [1003, 199] width 19 height 19
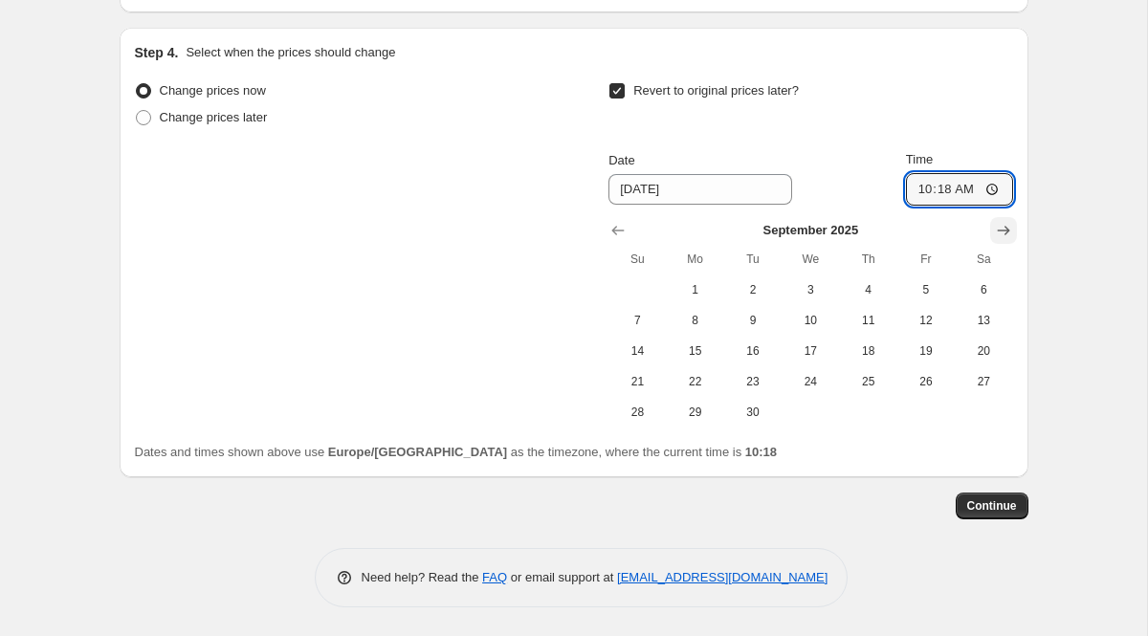
click at [998, 205] on input "10:18" at bounding box center [959, 189] width 107 height 33
click at [997, 230] on icon "Show next month, October 2025" at bounding box center [1003, 230] width 19 height 19
click at [997, 230] on icon "Show next month, November 2025" at bounding box center [1003, 230] width 19 height 19
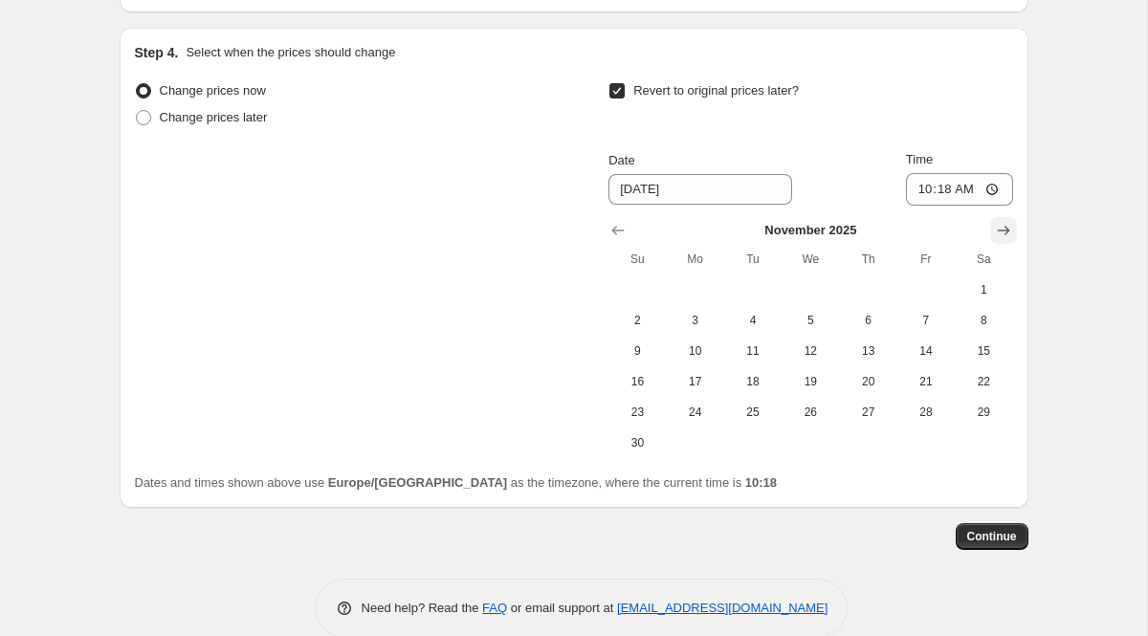
click at [997, 230] on icon "Show next month, December 2025" at bounding box center [1003, 230] width 19 height 19
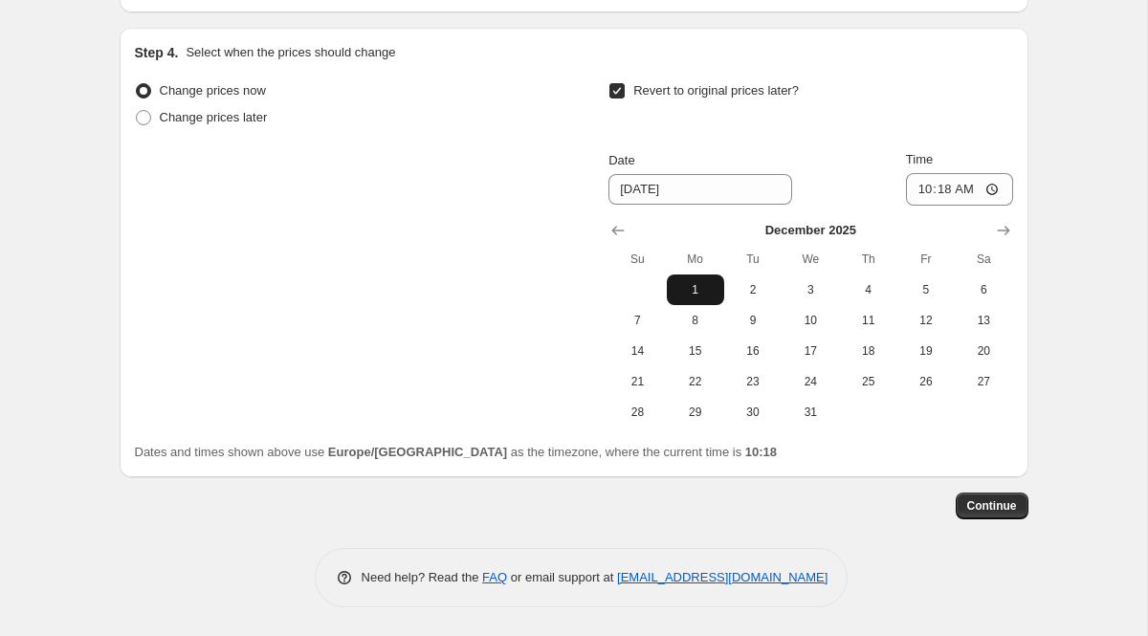
click at [699, 298] on button "1" at bounding box center [695, 289] width 57 height 31
type input "[DATE]"
click at [1002, 496] on button "Continue" at bounding box center [991, 506] width 73 height 27
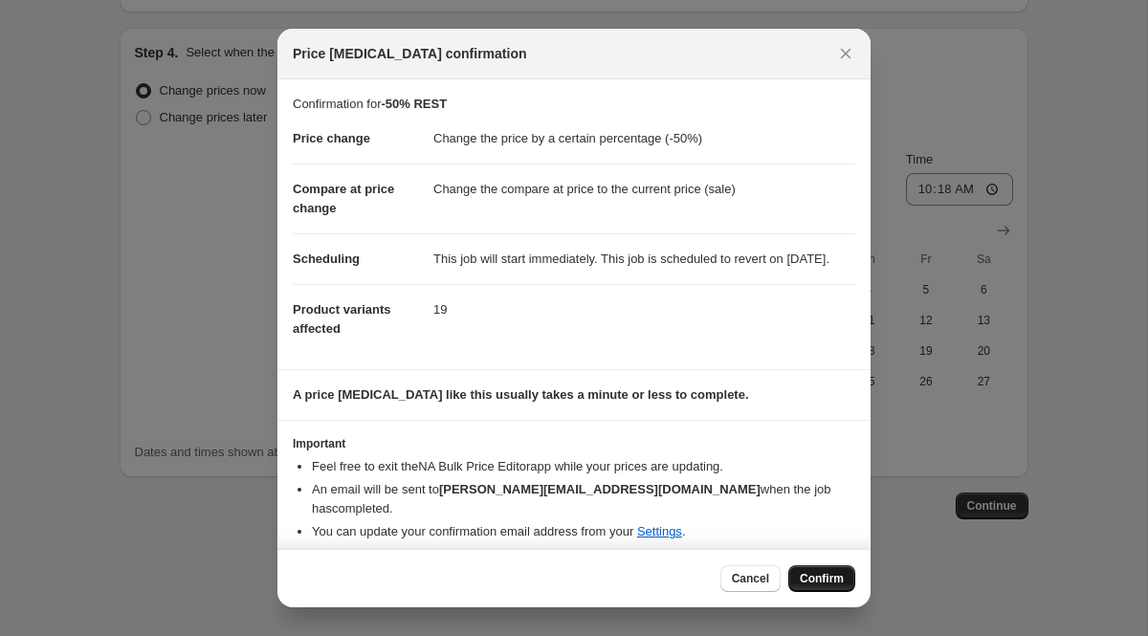
click at [805, 581] on span "Confirm" at bounding box center [822, 578] width 44 height 15
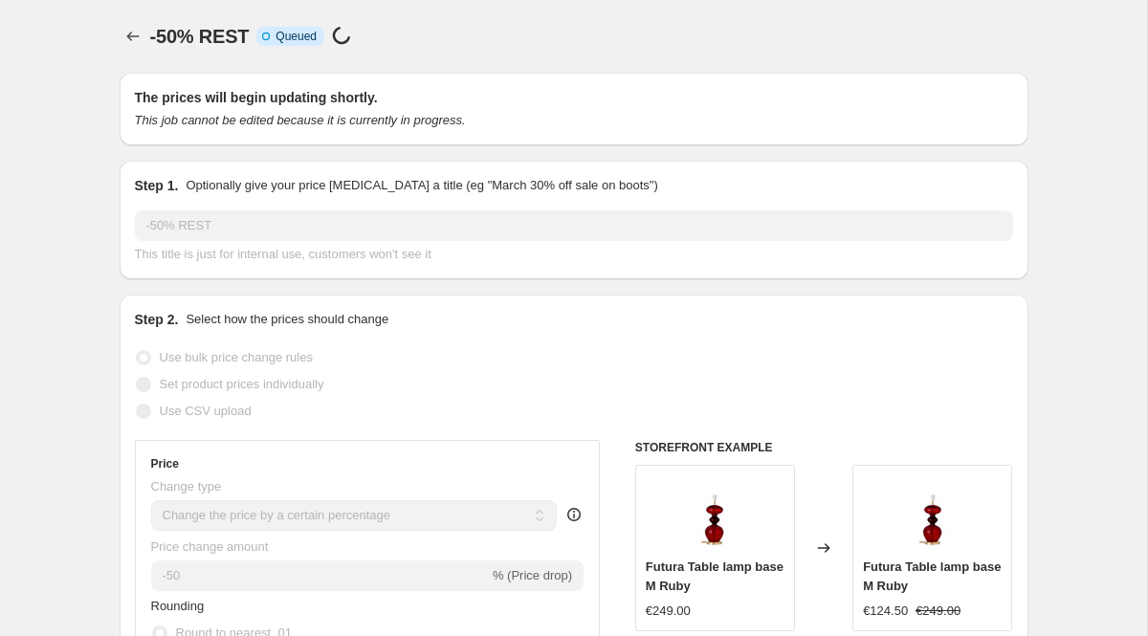
scroll to position [1661, 0]
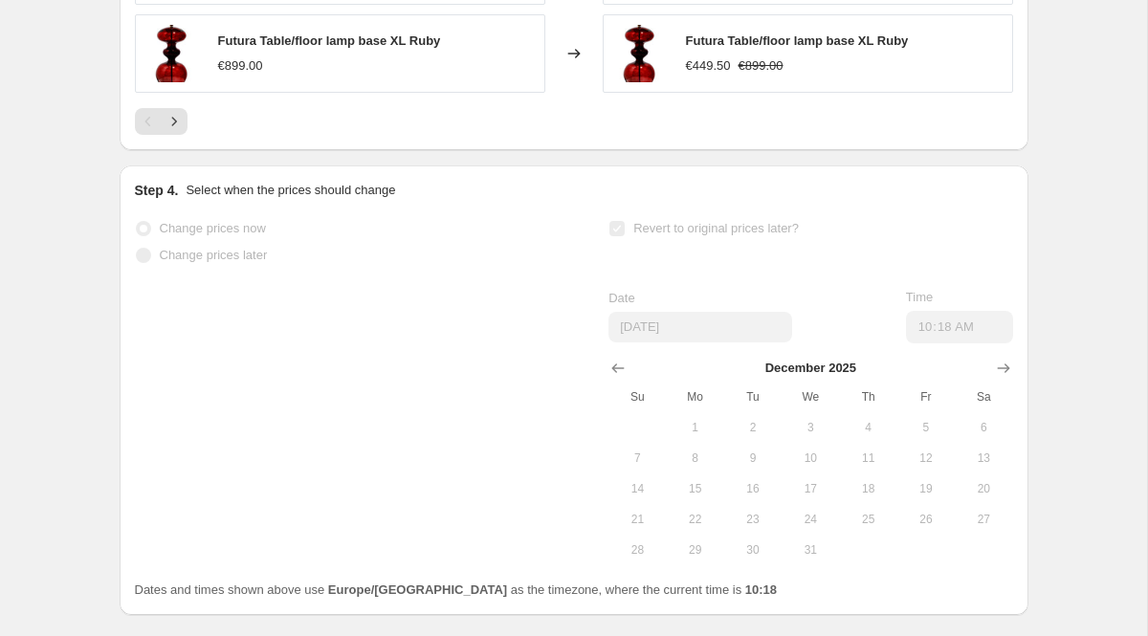
select select "percentage"
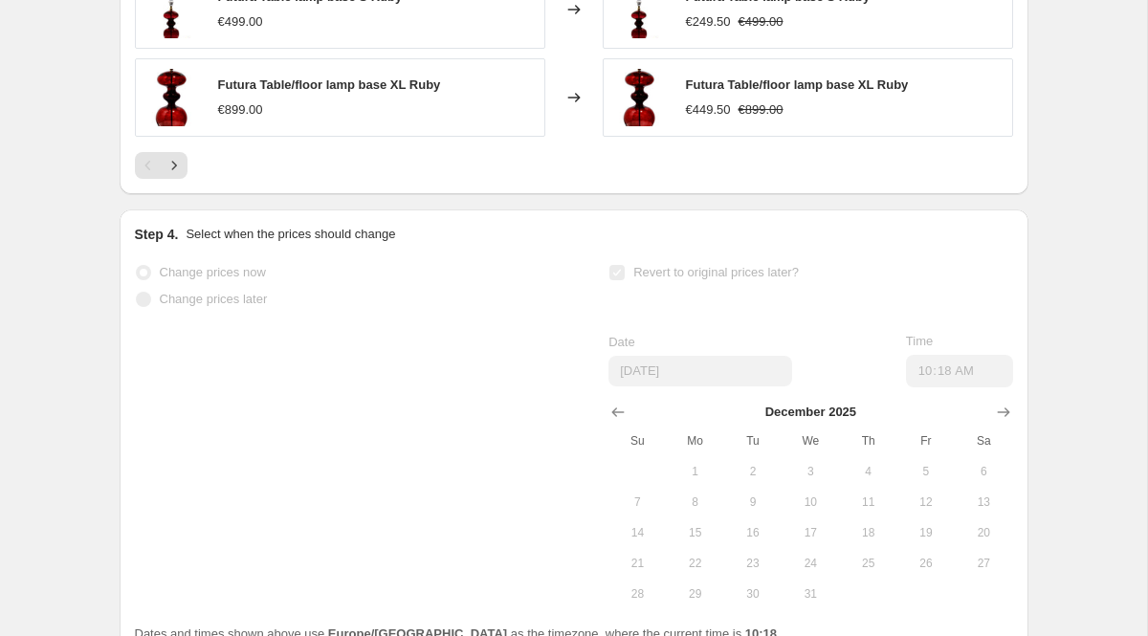
scroll to position [0, 0]
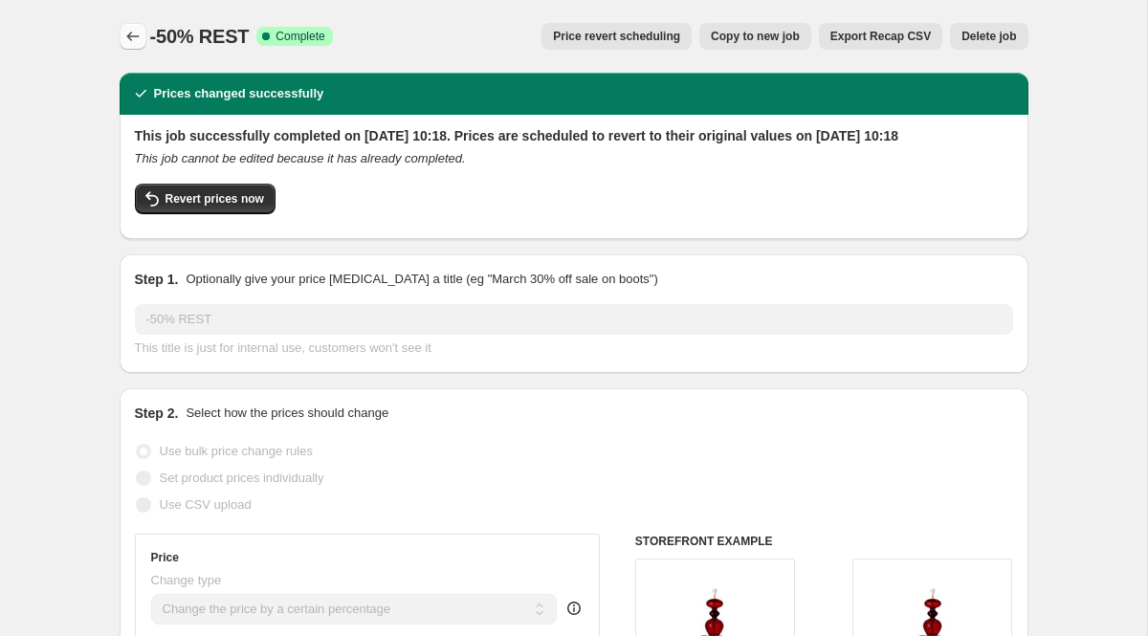
click at [126, 36] on icon "Price change jobs" at bounding box center [132, 37] width 12 height 10
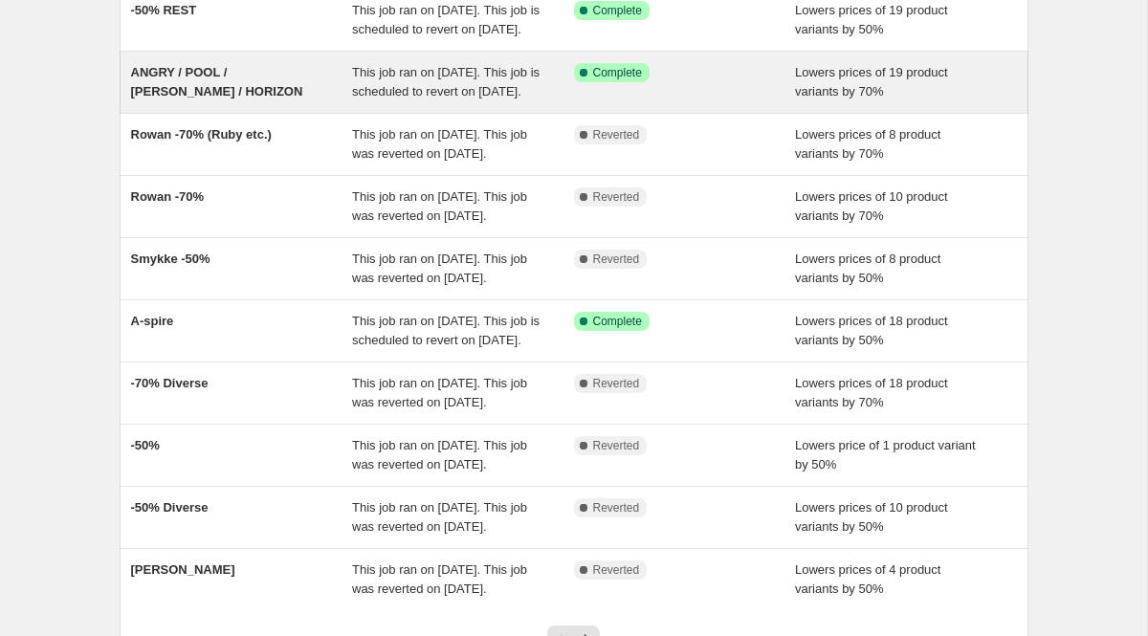
scroll to position [187, 0]
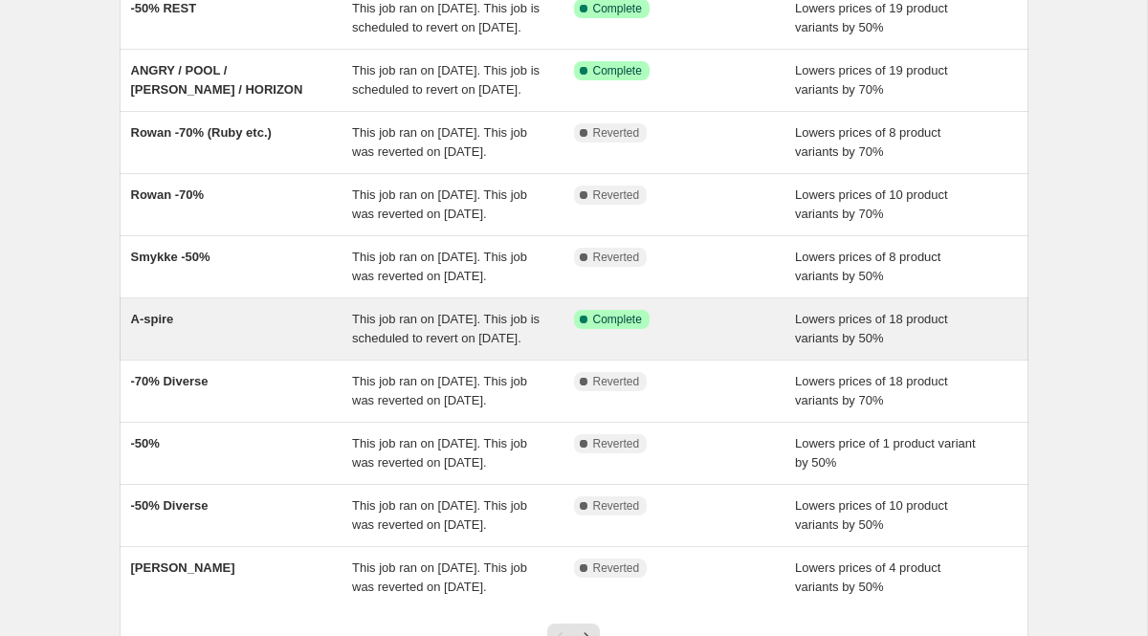
click at [218, 348] on div "A-spire" at bounding box center [242, 329] width 222 height 38
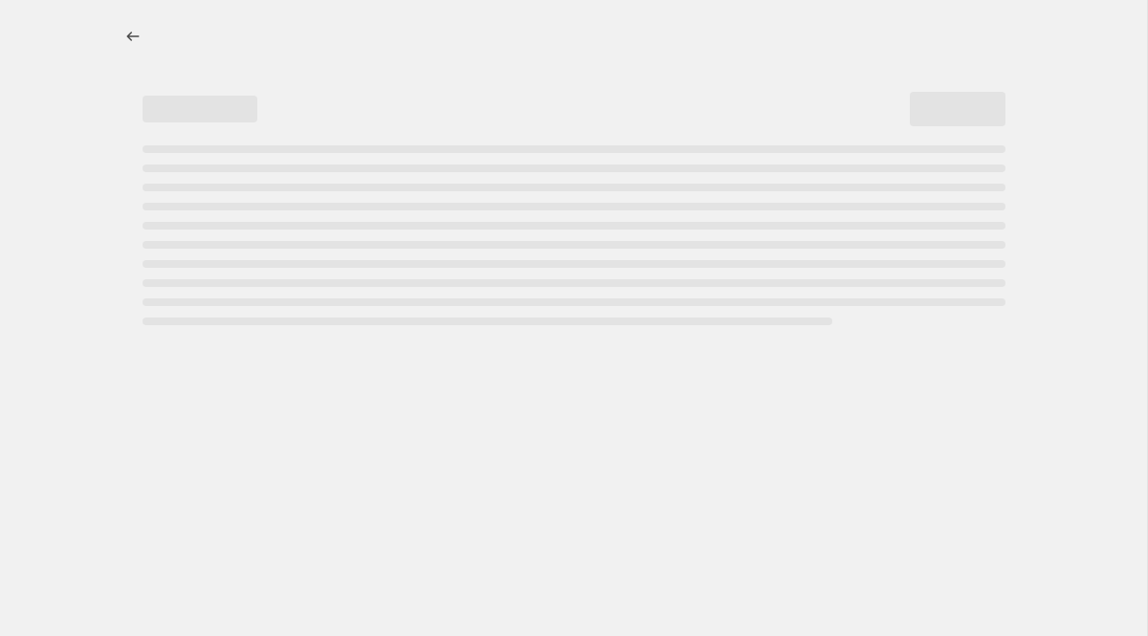
select select "percentage"
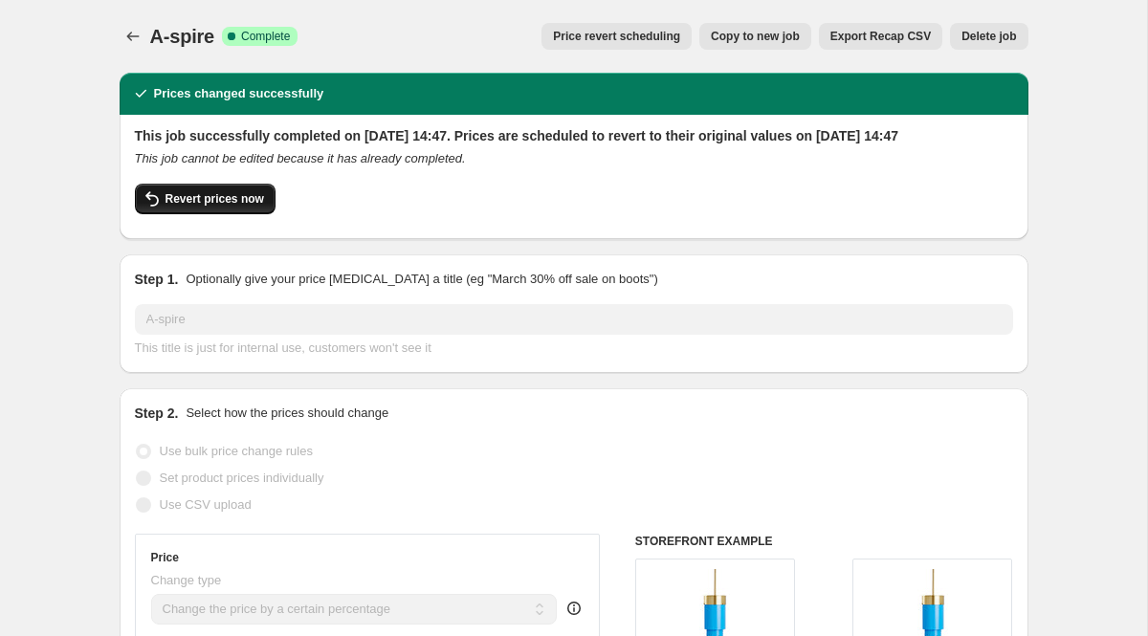
click at [193, 207] on span "Revert prices now" at bounding box center [214, 198] width 99 height 15
checkbox input "false"
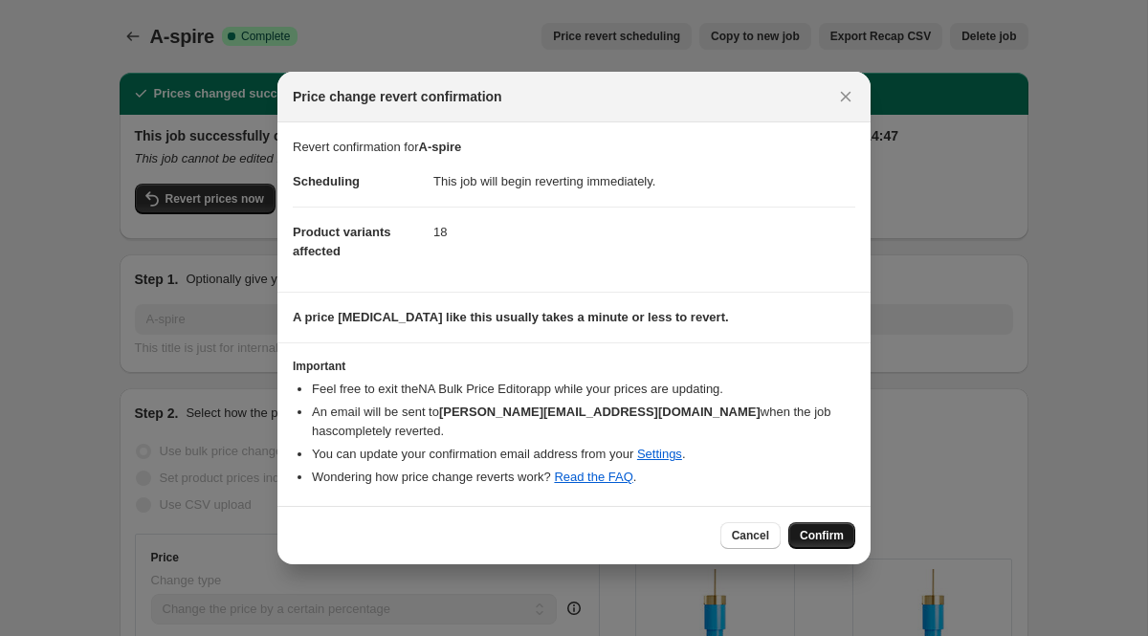
click at [818, 528] on span "Confirm" at bounding box center [822, 535] width 44 height 15
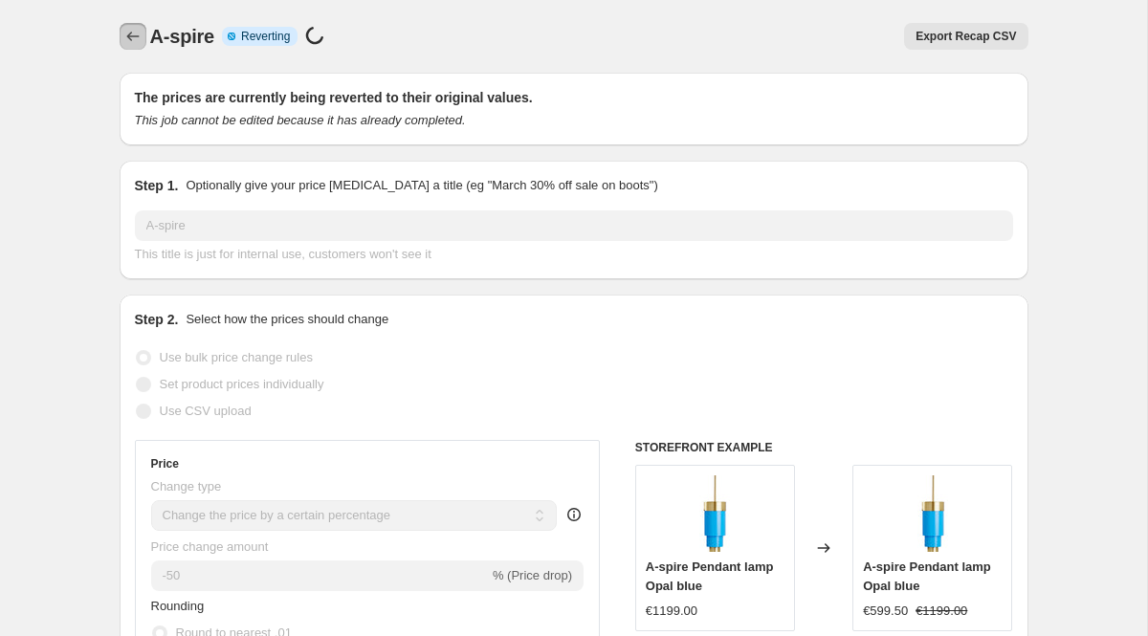
click at [133, 33] on icon "Price change jobs" at bounding box center [132, 36] width 19 height 19
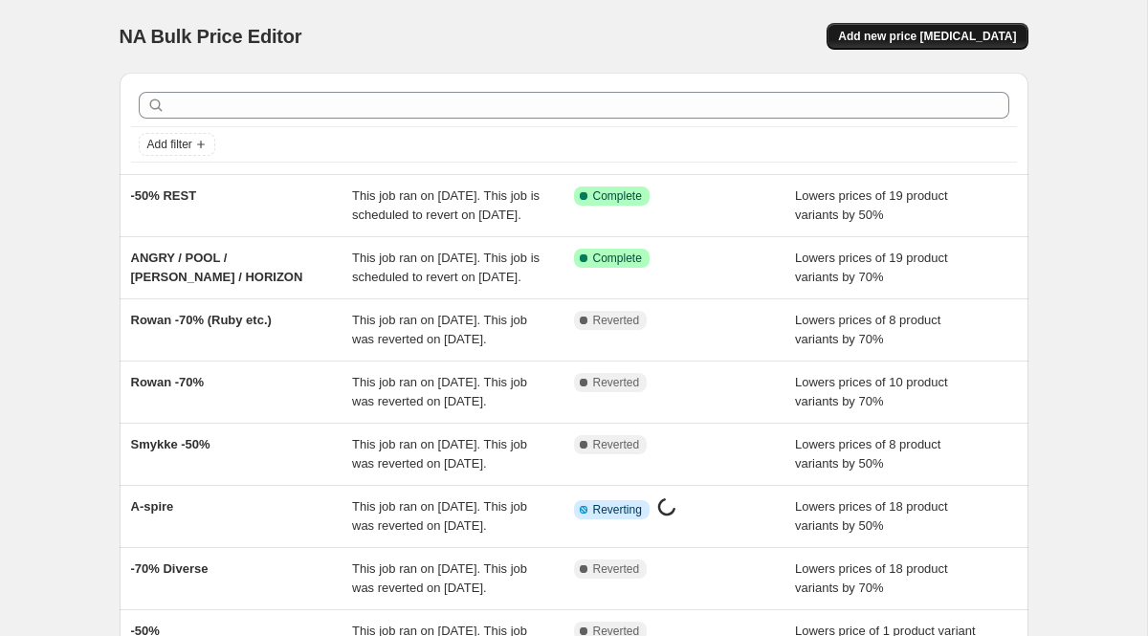
click at [911, 38] on span "Add new price [MEDICAL_DATA]" at bounding box center [927, 36] width 178 height 15
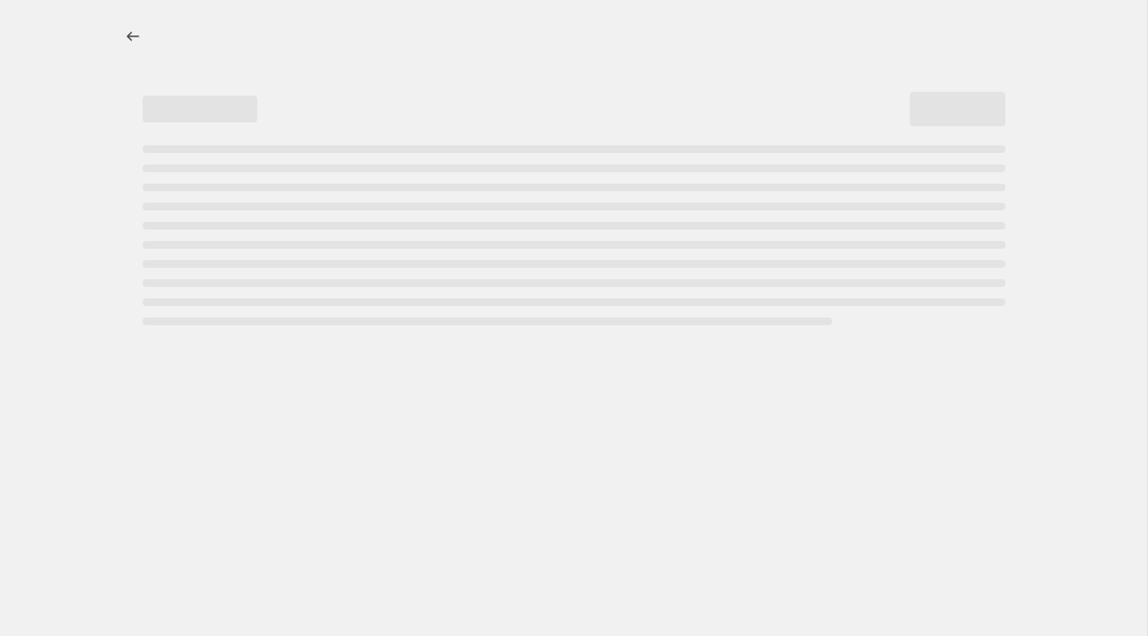
select select "percentage"
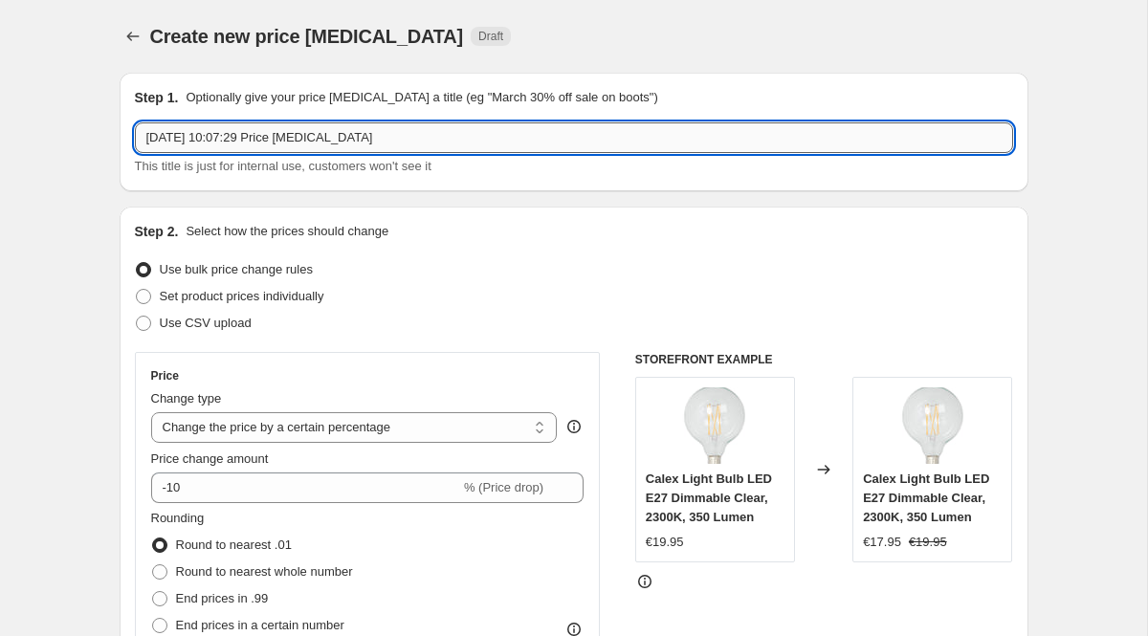
click at [320, 138] on input "[DATE] 10:07:29 Price [MEDICAL_DATA]" at bounding box center [574, 137] width 878 height 31
select select "percentage"
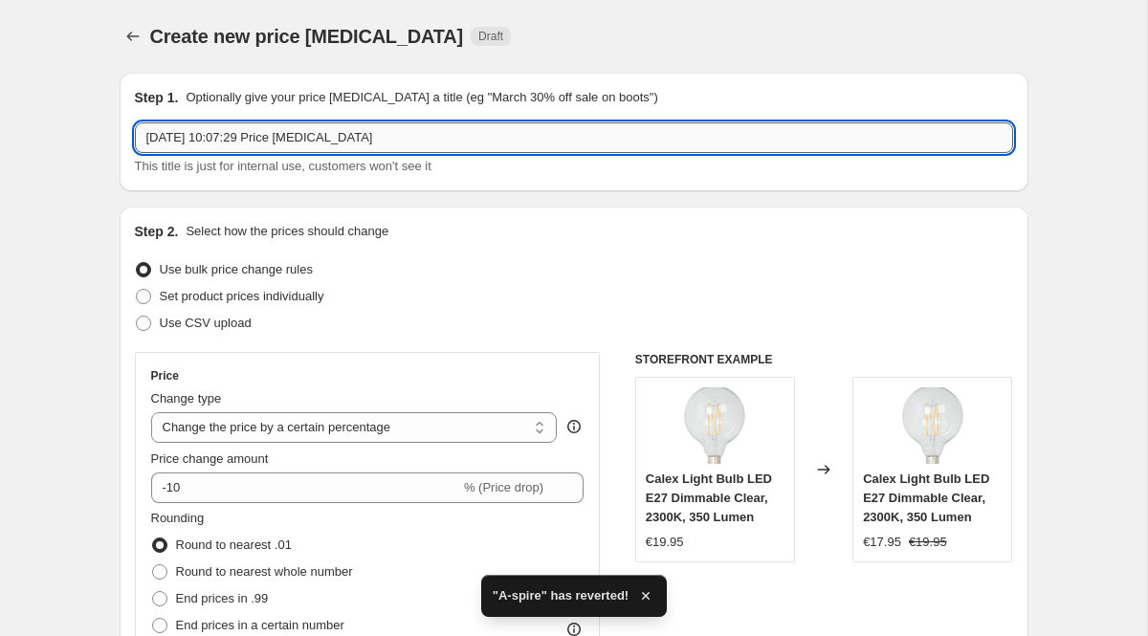
click at [293, 140] on input "[DATE] 10:07:29 Price [MEDICAL_DATA]" at bounding box center [574, 137] width 878 height 31
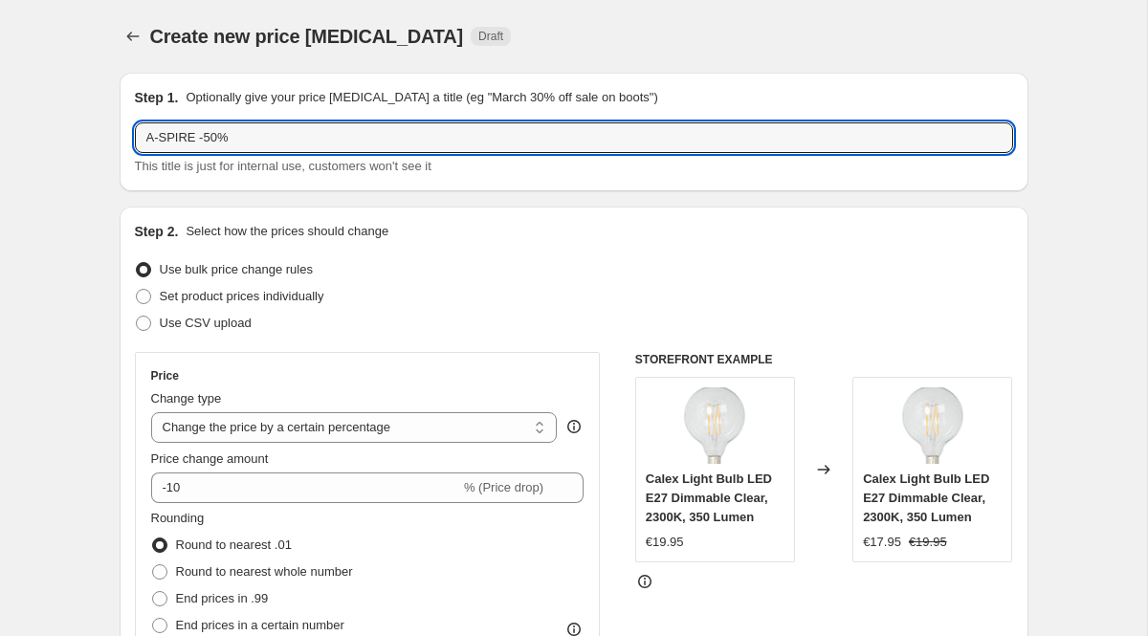
type input "A-SPIRE -50%"
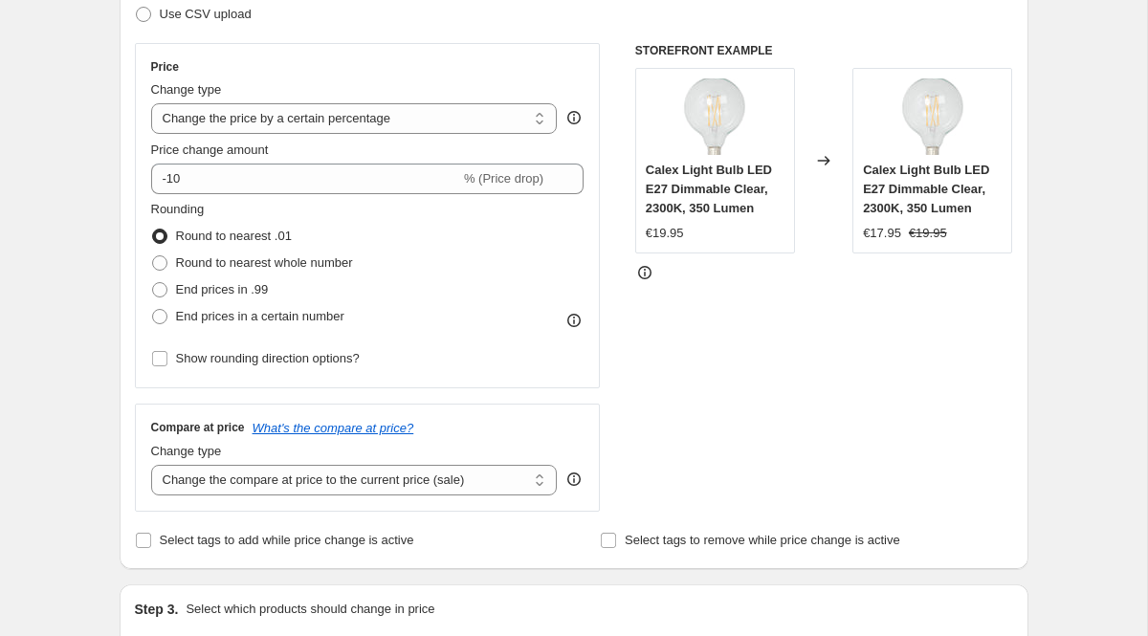
scroll to position [319, 0]
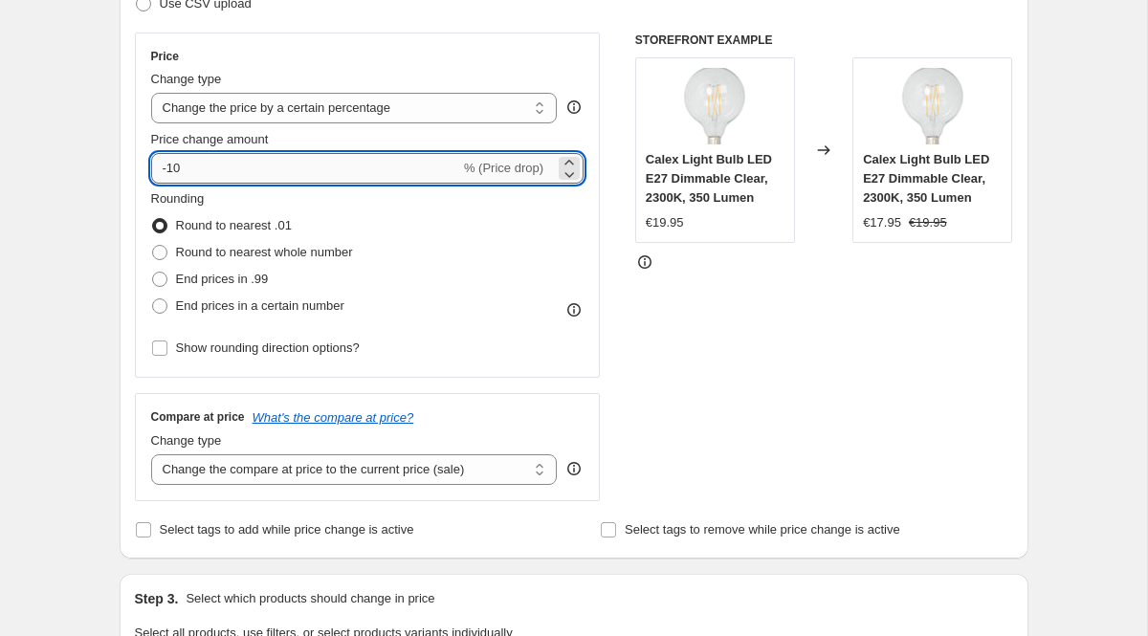
click at [235, 173] on input "-10" at bounding box center [305, 168] width 309 height 31
type input "-1"
type input "-50"
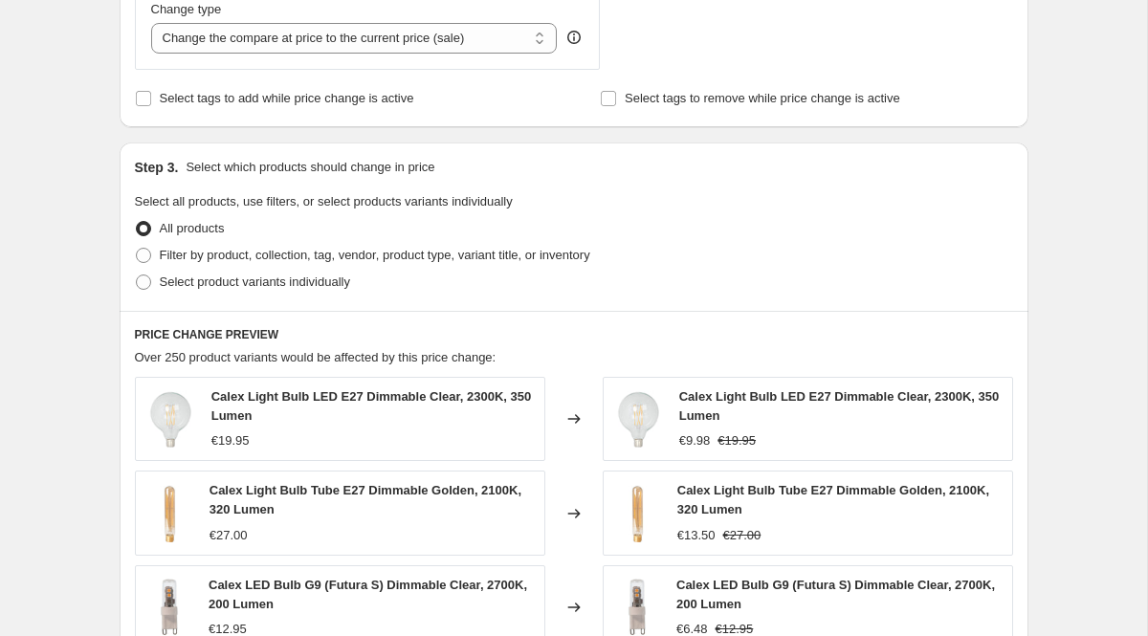
scroll to position [790, 0]
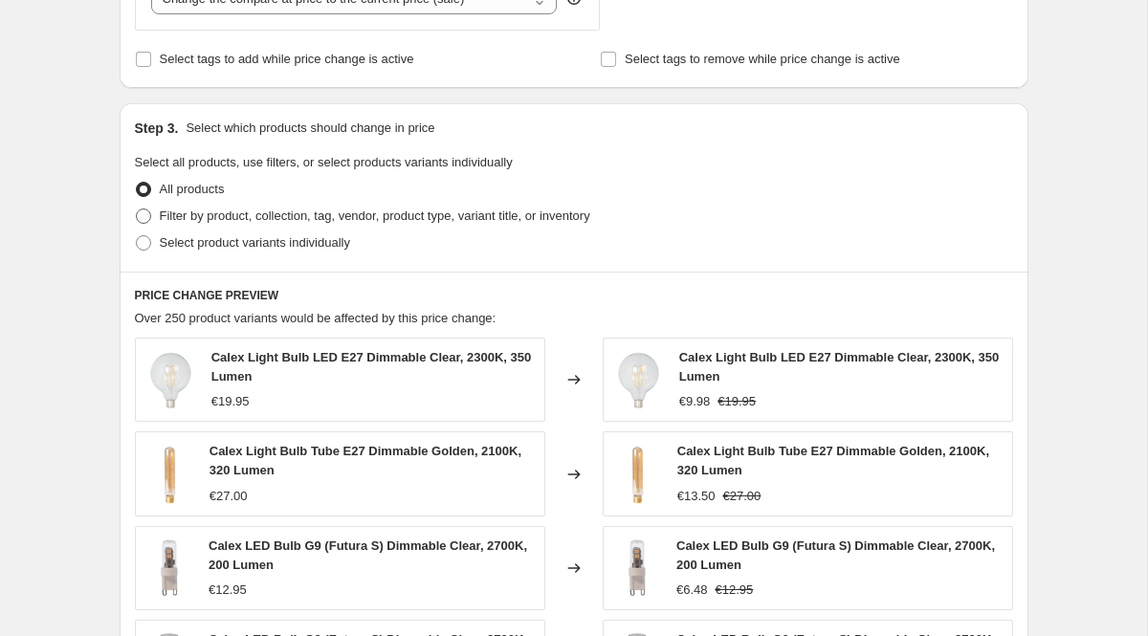
click at [281, 228] on label "Filter by product, collection, tag, vendor, product type, variant title, or inv…" at bounding box center [362, 216] width 455 height 27
click at [137, 209] on input "Filter by product, collection, tag, vendor, product type, variant title, or inv…" at bounding box center [136, 208] width 1 height 1
radio input "true"
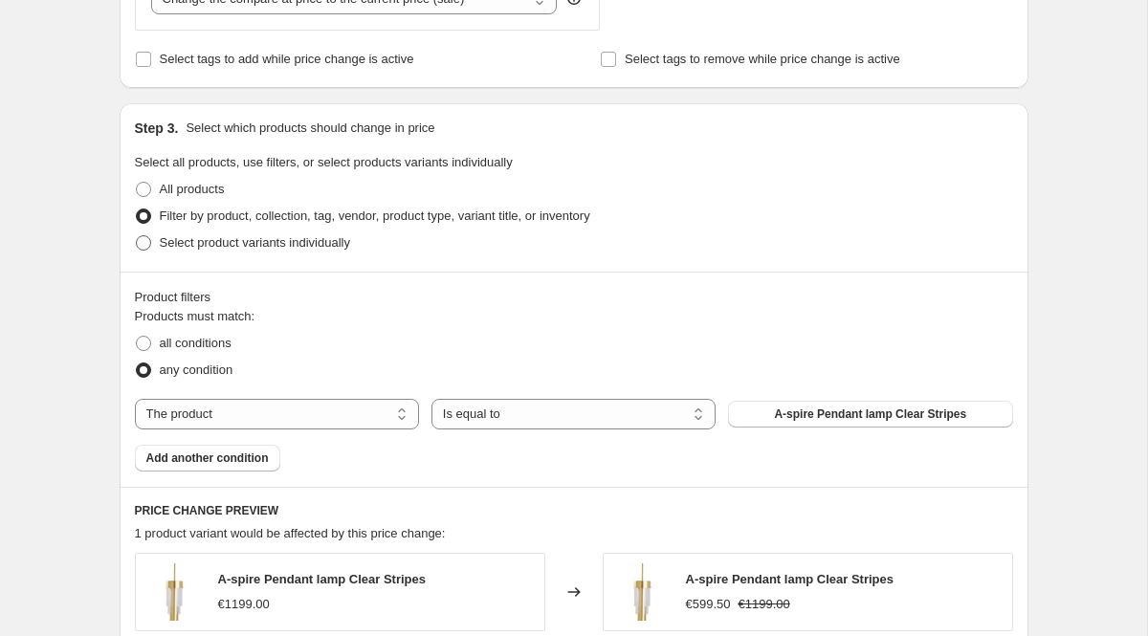
click at [215, 249] on span "Select product variants individually" at bounding box center [255, 242] width 190 height 14
click at [137, 236] on input "Select product variants individually" at bounding box center [136, 235] width 1 height 1
radio input "true"
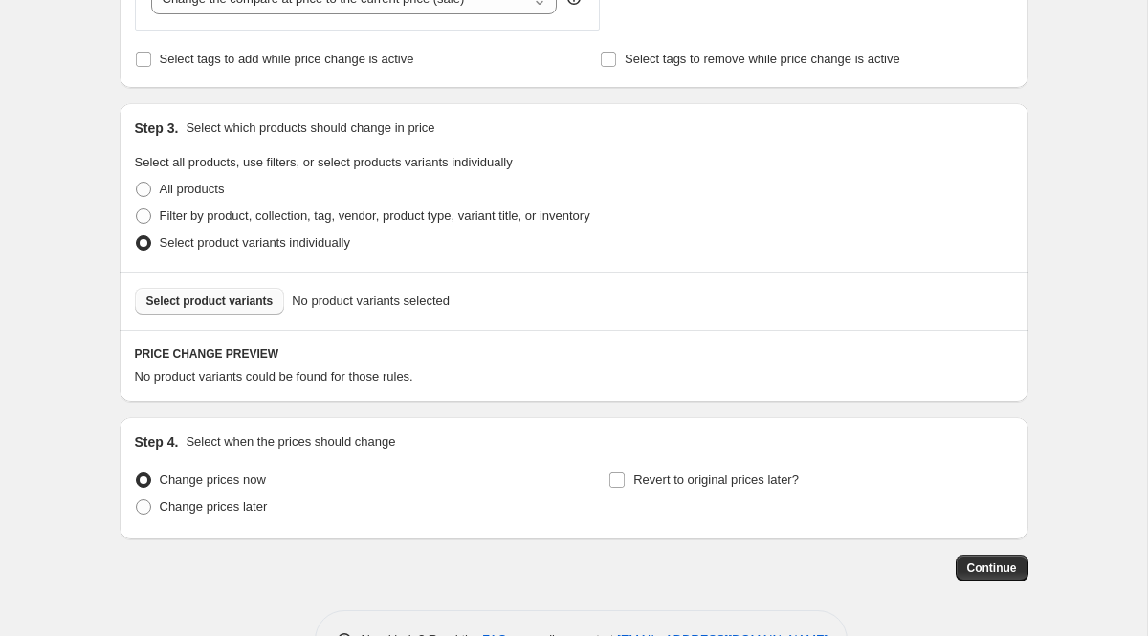
click at [231, 298] on span "Select product variants" at bounding box center [209, 301] width 127 height 15
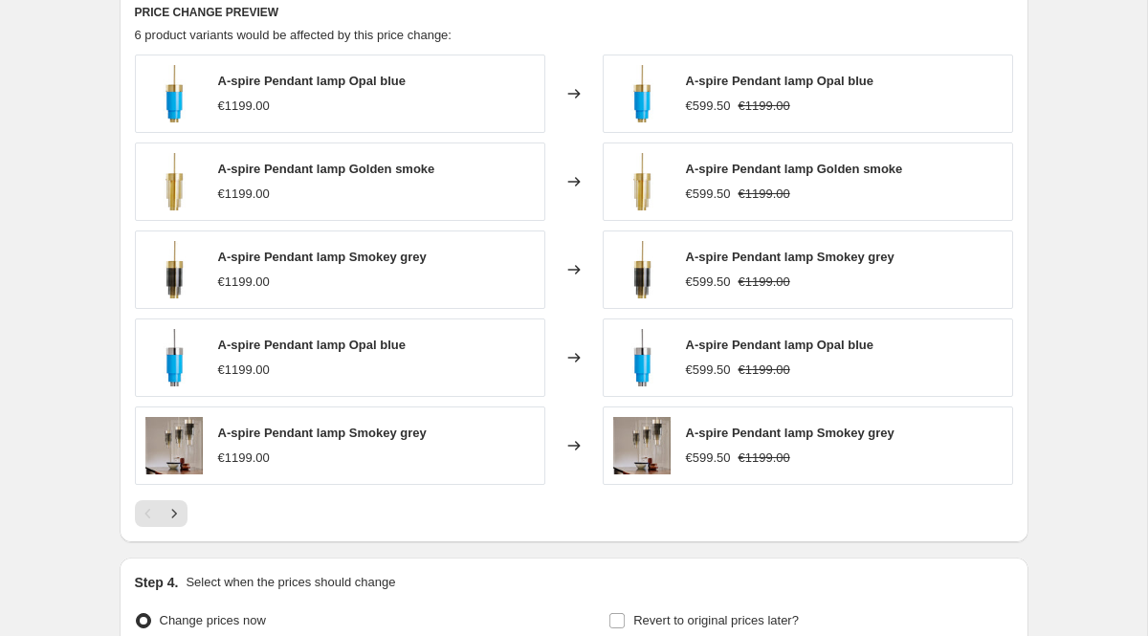
scroll to position [1129, 0]
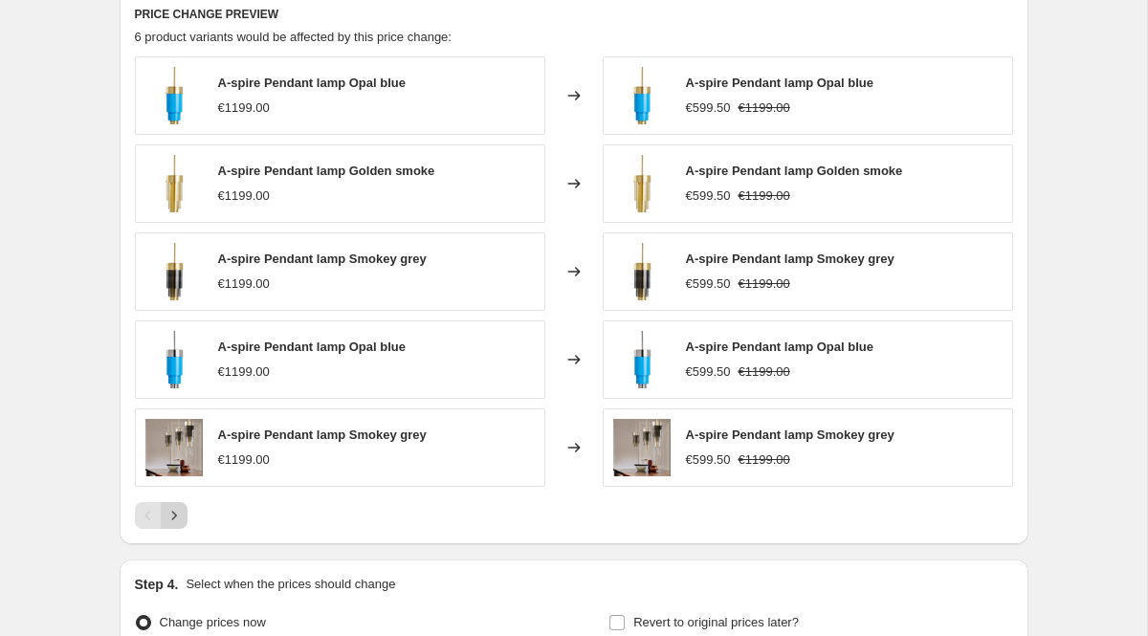
click at [174, 512] on icon "Next" at bounding box center [173, 515] width 19 height 19
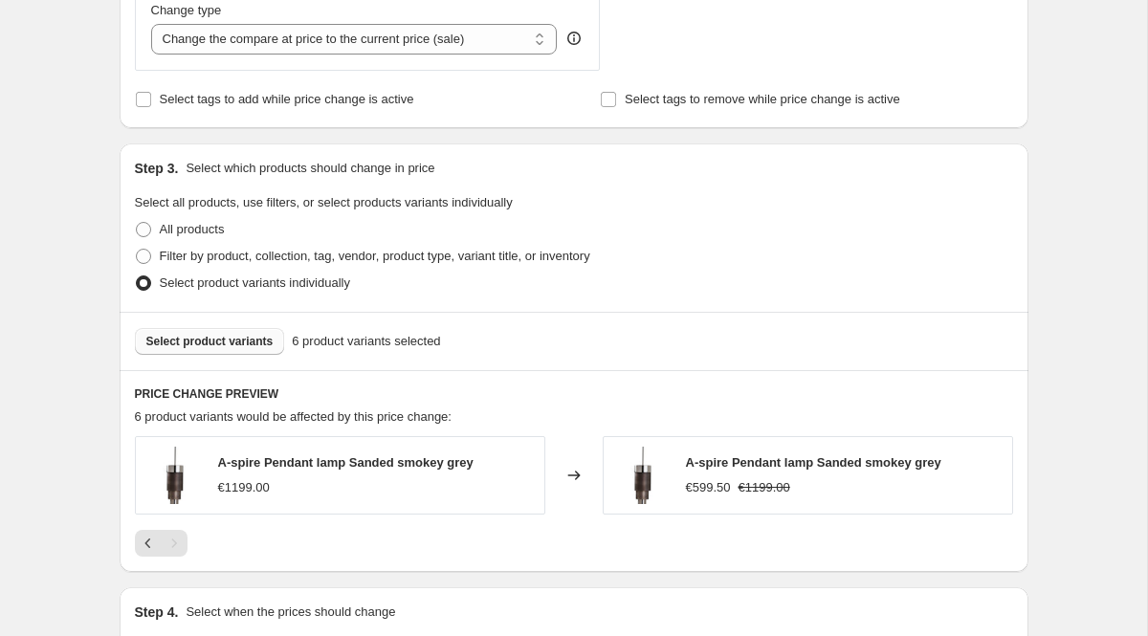
scroll to position [747, 0]
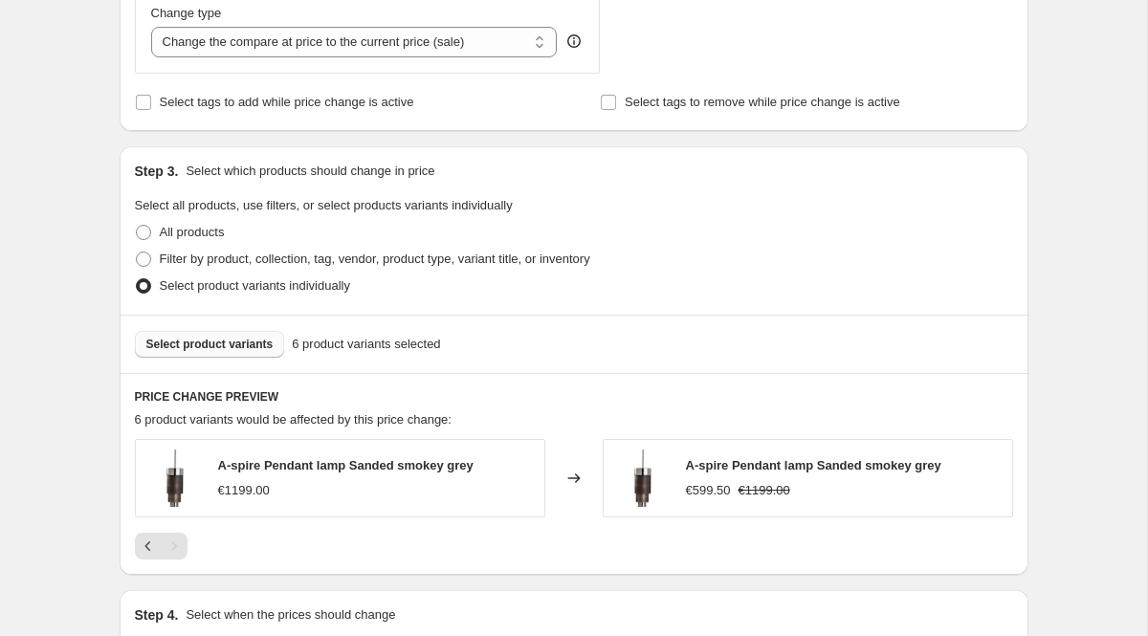
click at [244, 353] on button "Select product variants" at bounding box center [210, 344] width 150 height 27
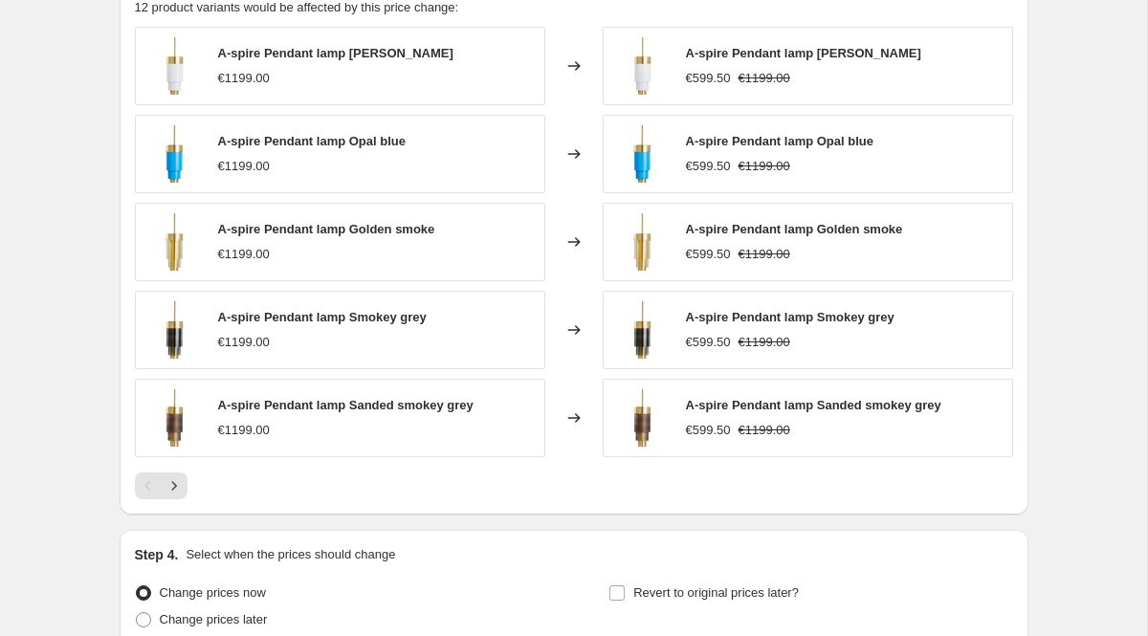
scroll to position [1240, 0]
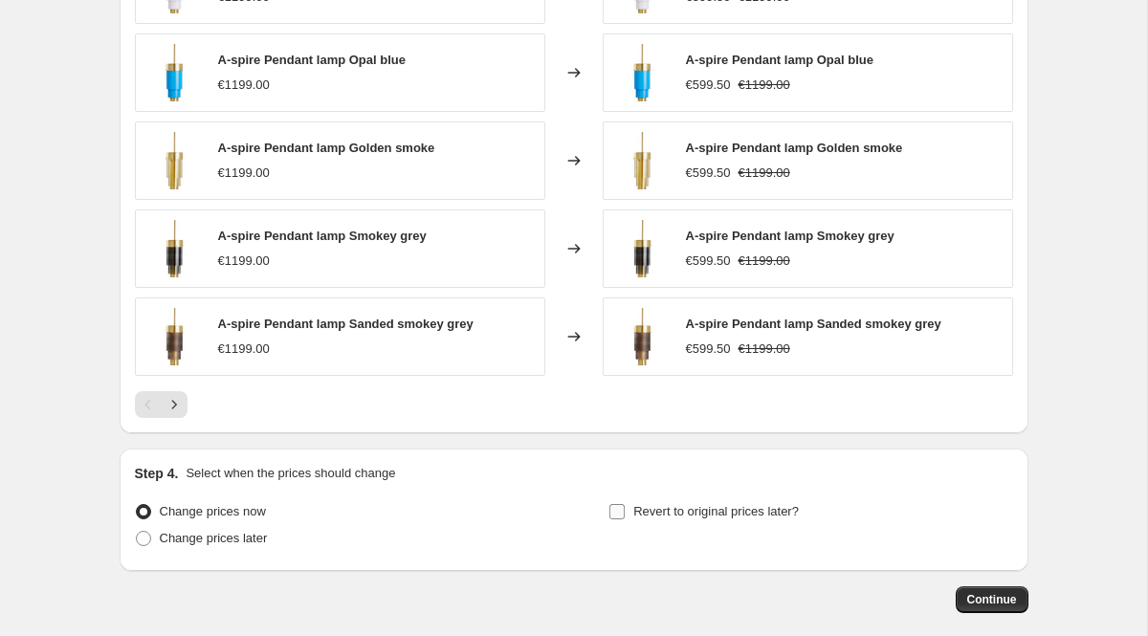
click at [721, 505] on span "Revert to original prices later?" at bounding box center [715, 511] width 165 height 14
click at [625, 505] on input "Revert to original prices later?" at bounding box center [616, 511] width 15 height 15
checkbox input "true"
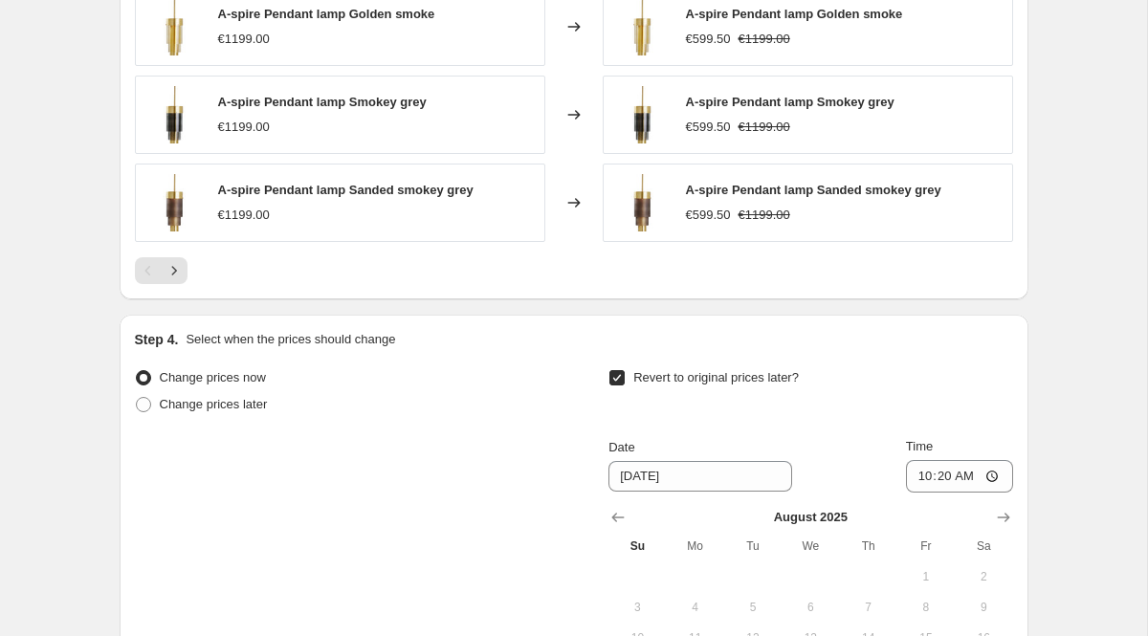
scroll to position [1379, 0]
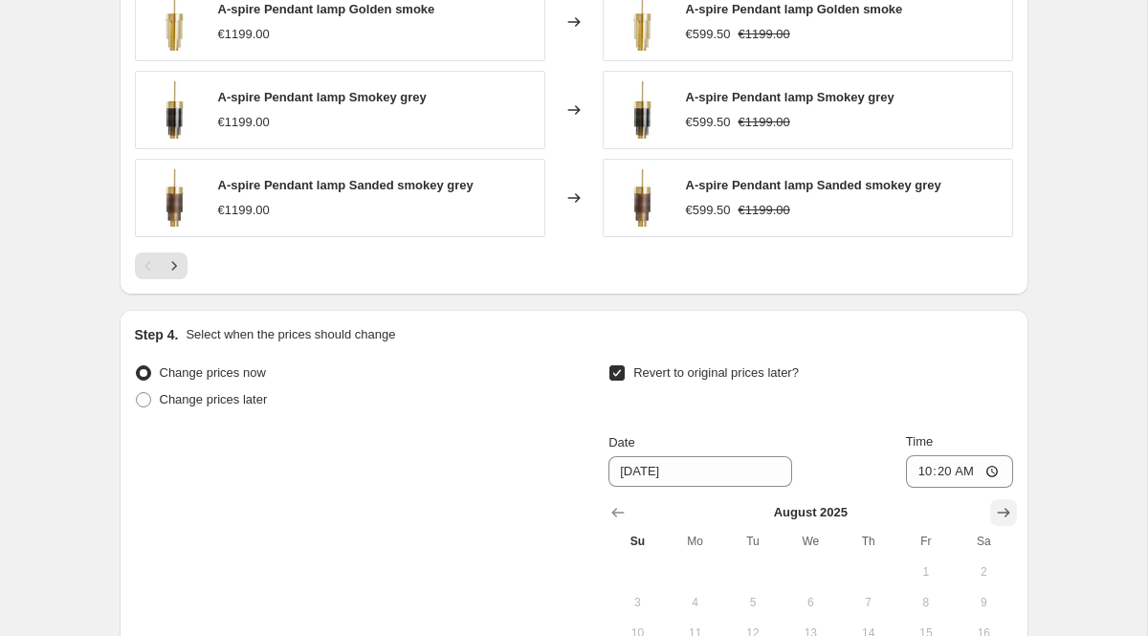
click at [1006, 501] on button "Show next month, September 2025" at bounding box center [1003, 512] width 27 height 27
click at [1006, 501] on button "Show next month, October 2025" at bounding box center [1003, 512] width 27 height 27
click at [1006, 501] on button "Show next month, November 2025" at bounding box center [1003, 512] width 27 height 27
click at [1006, 501] on button "Show next month, December 2025" at bounding box center [1003, 512] width 27 height 27
click at [1006, 501] on button "Show next month, January 2026" at bounding box center [1003, 512] width 27 height 27
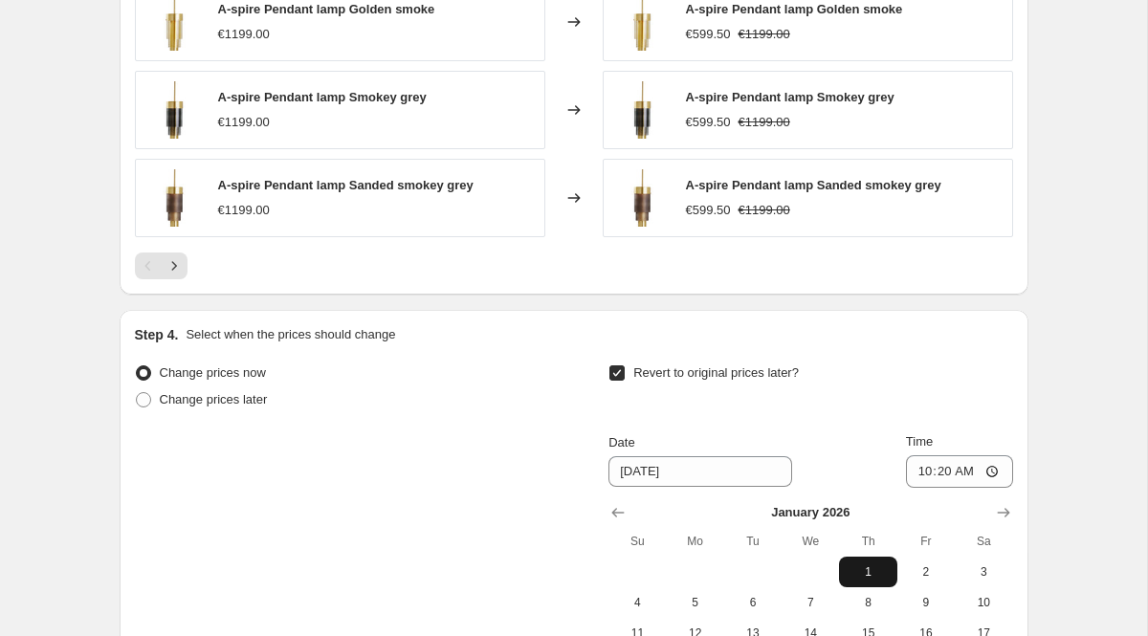
click at [864, 571] on span "1" at bounding box center [867, 571] width 42 height 15
type input "[DATE]"
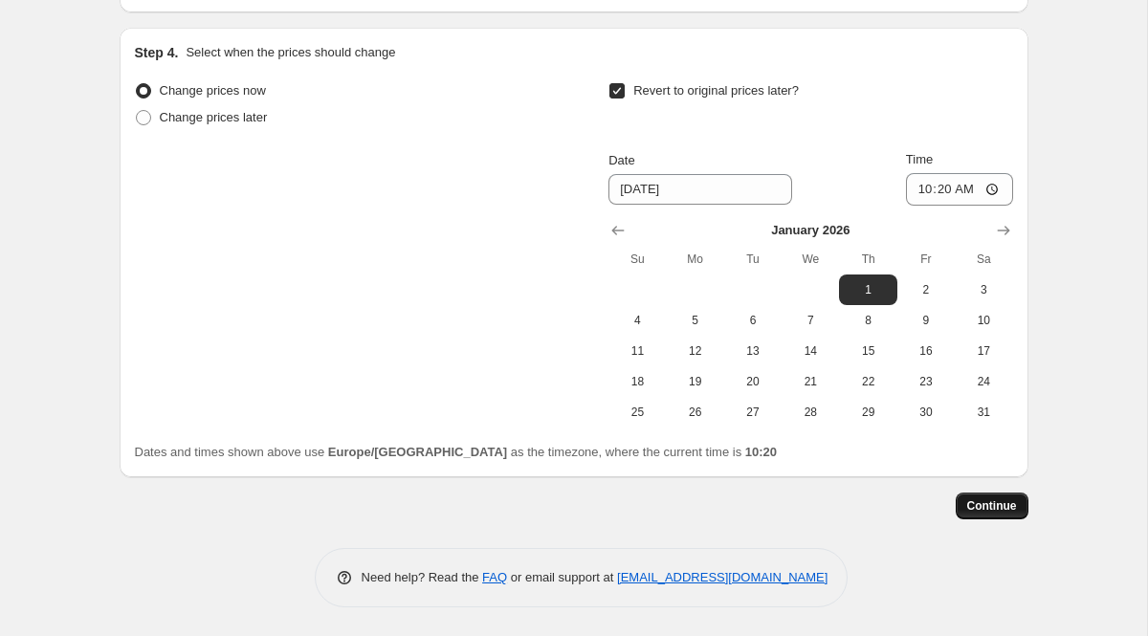
click at [971, 504] on span "Continue" at bounding box center [992, 505] width 50 height 15
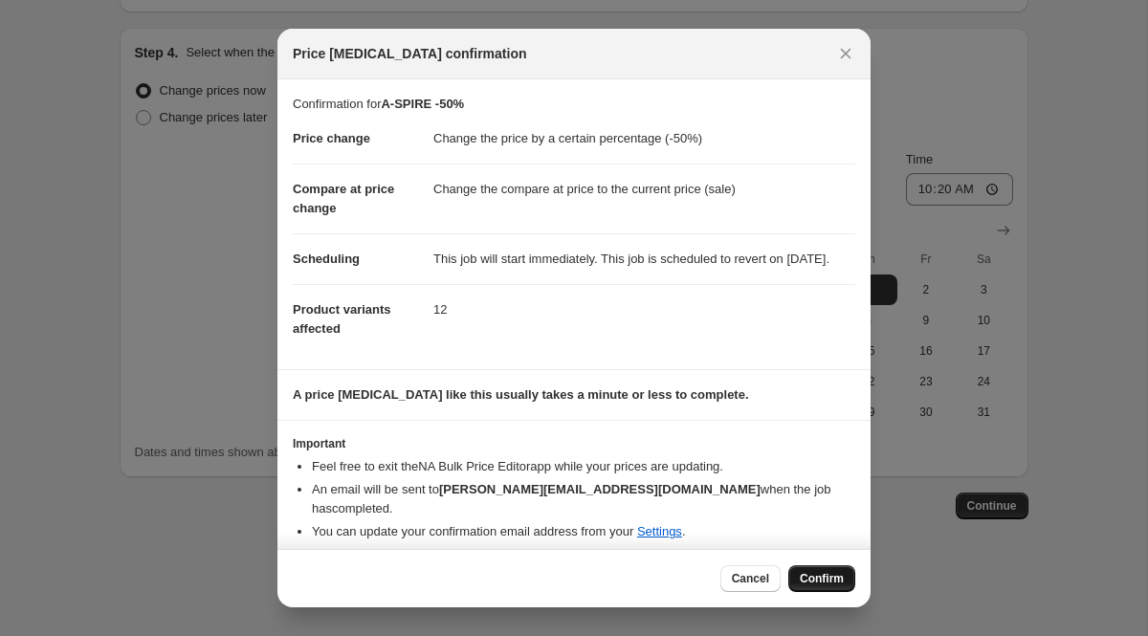
click at [824, 573] on span "Confirm" at bounding box center [822, 578] width 44 height 15
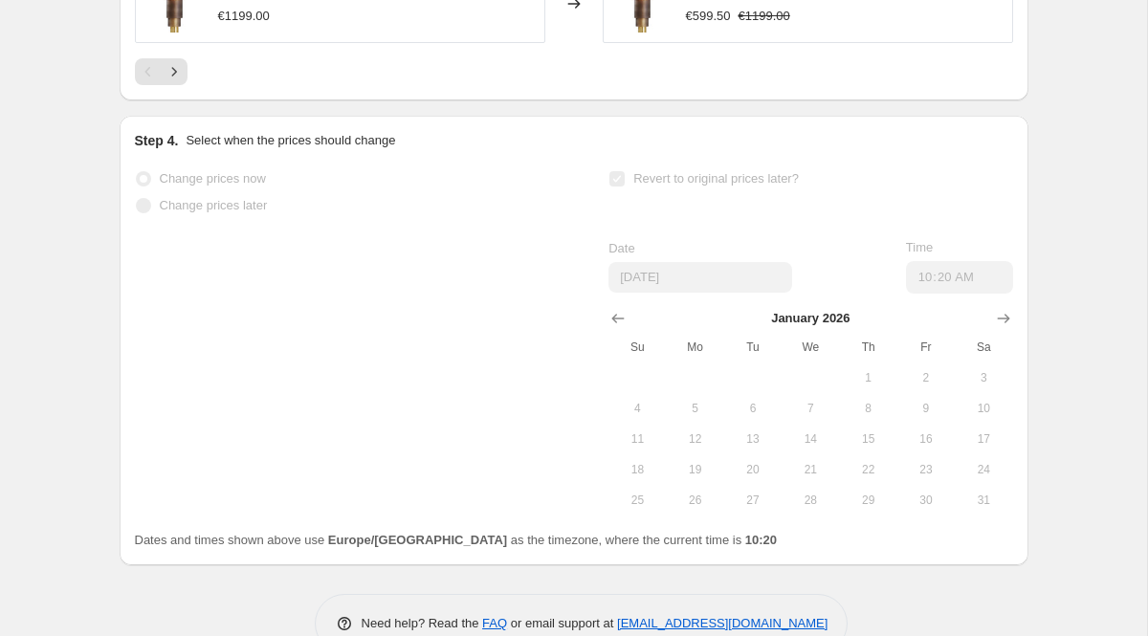
scroll to position [1711, 0]
select select "percentage"
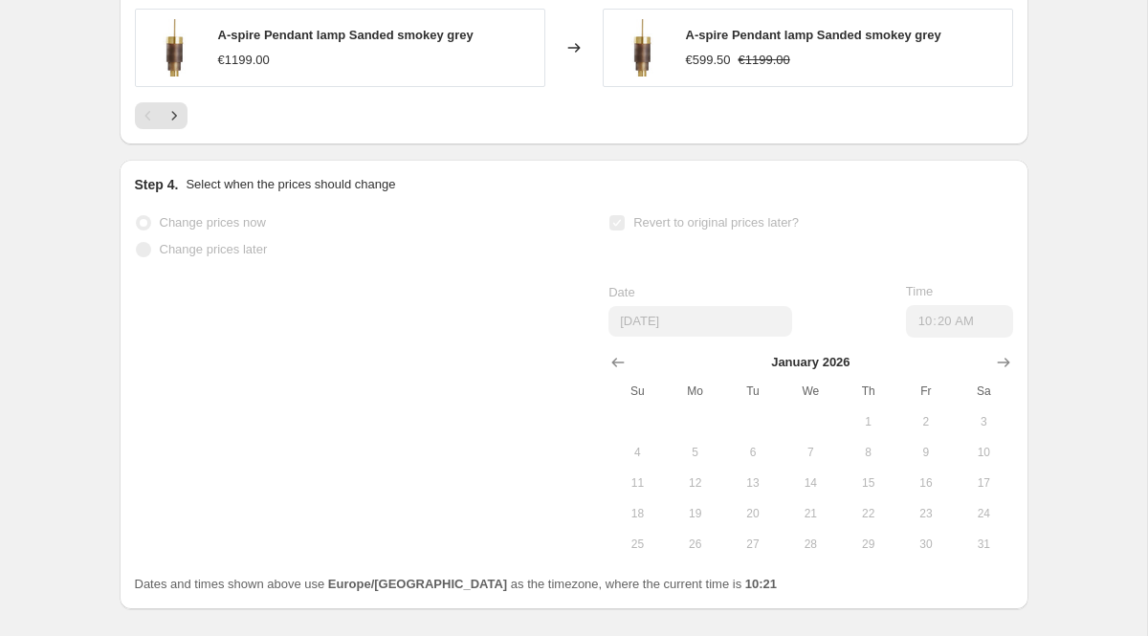
scroll to position [0, 0]
